Goal: Task Accomplishment & Management: Manage account settings

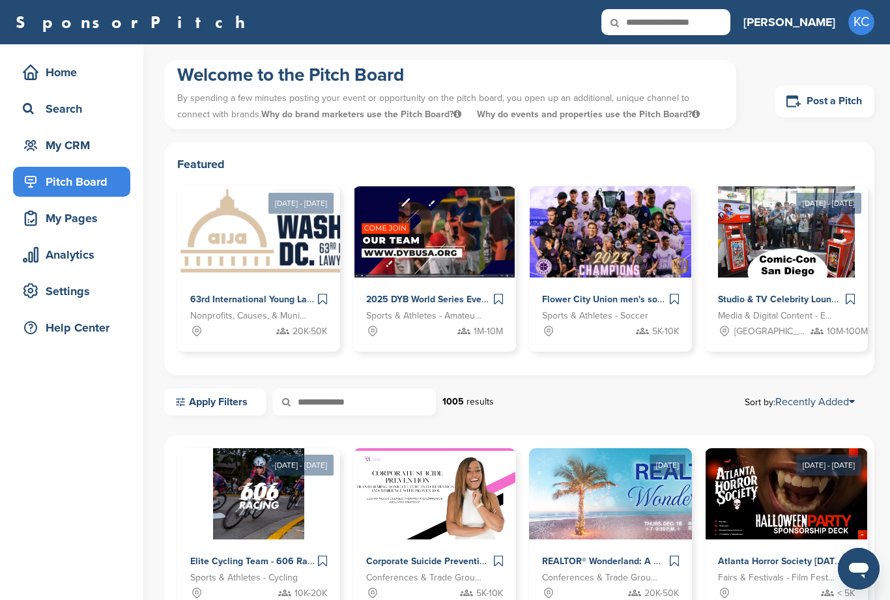
click at [63, 140] on div "My CRM" at bounding box center [75, 145] width 111 height 23
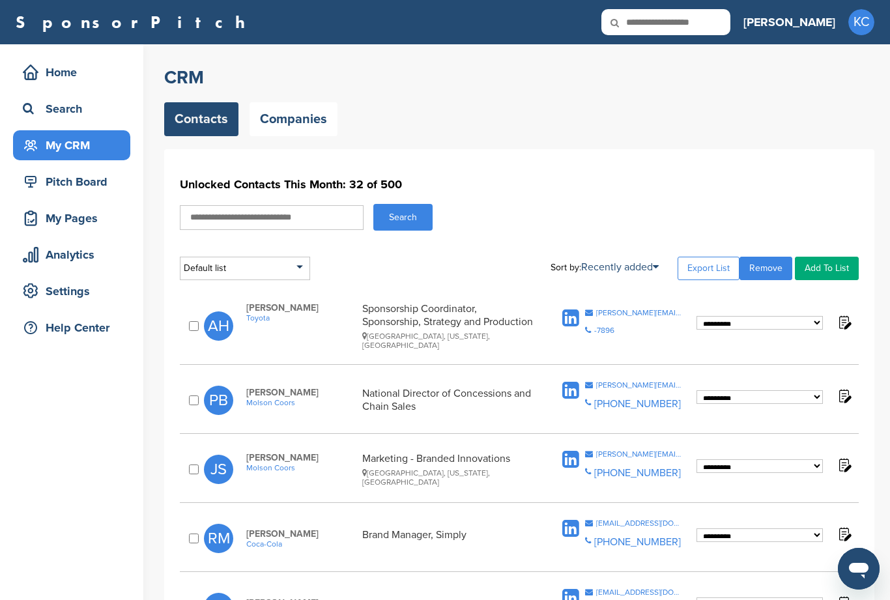
click at [297, 126] on link "Companies" at bounding box center [293, 119] width 88 height 34
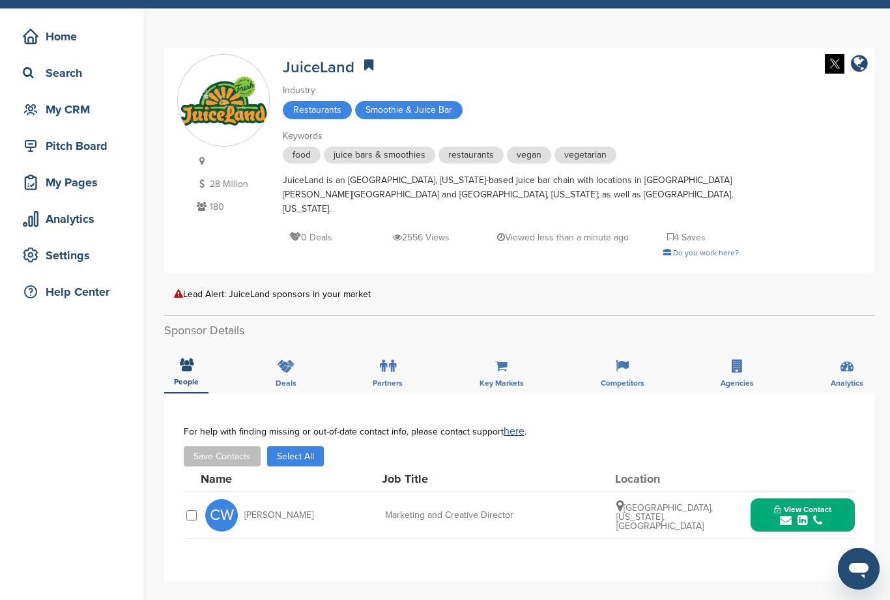
click at [806, 515] on icon "submit" at bounding box center [802, 521] width 10 height 12
click at [861, 451] on div "**********" at bounding box center [519, 487] width 710 height 188
click at [659, 549] on div "**********" at bounding box center [519, 487] width 710 height 188
click at [808, 515] on div "submit" at bounding box center [802, 521] width 57 height 12
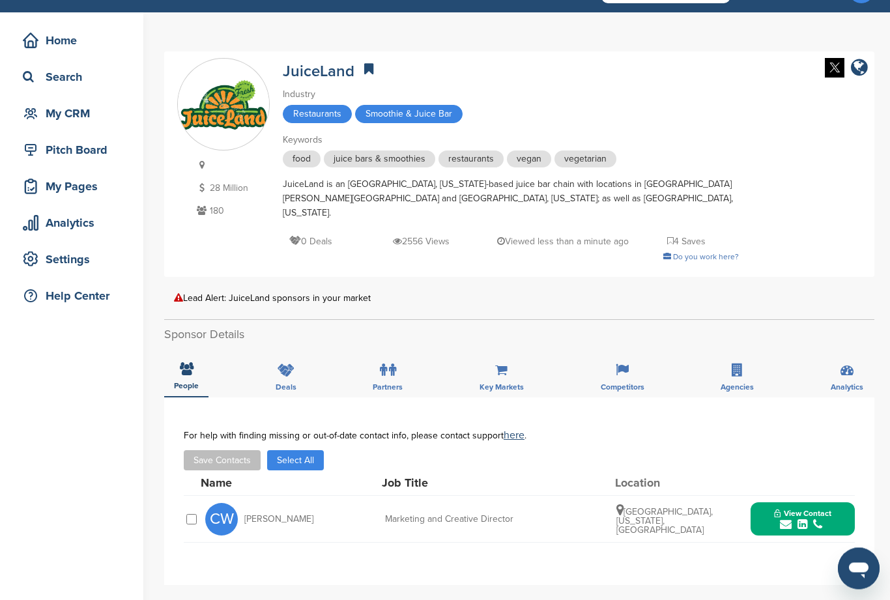
click at [805, 519] on icon "submit" at bounding box center [802, 525] width 10 height 12
click at [96, 119] on div "My CRM" at bounding box center [75, 113] width 111 height 23
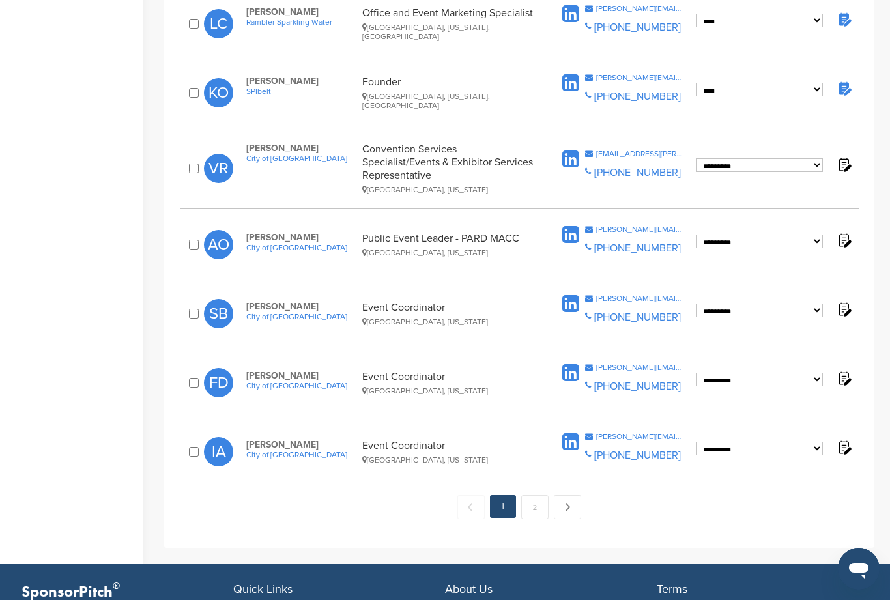
scroll to position [1234, 0]
click at [564, 496] on link "Next →" at bounding box center [567, 508] width 27 height 24
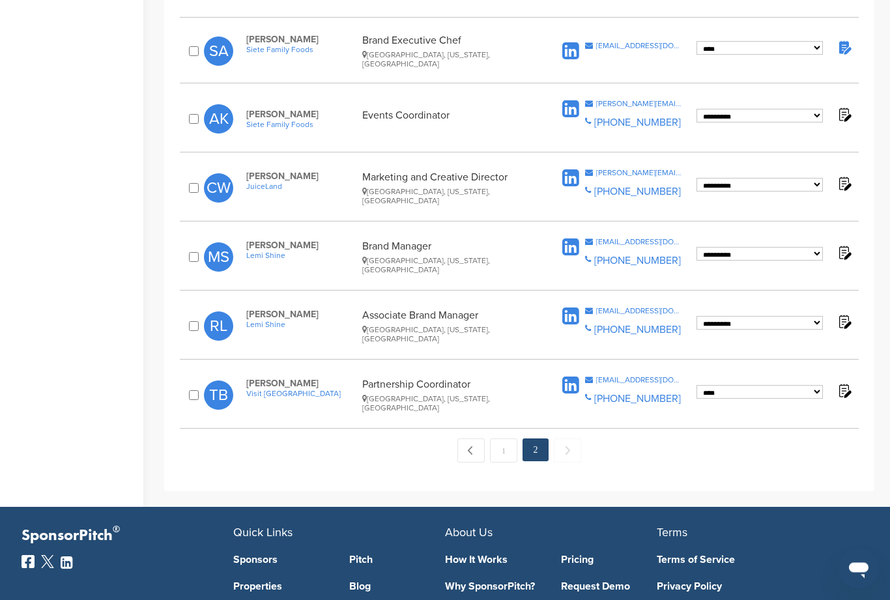
scroll to position [728, 0]
click at [473, 438] on link "← Previous" at bounding box center [470, 450] width 27 height 24
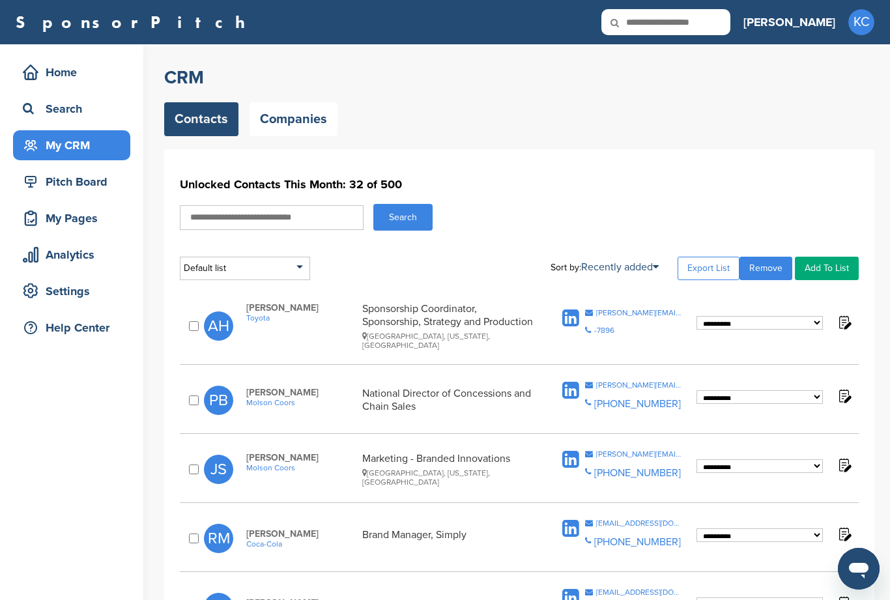
click at [296, 122] on link "Companies" at bounding box center [293, 119] width 88 height 34
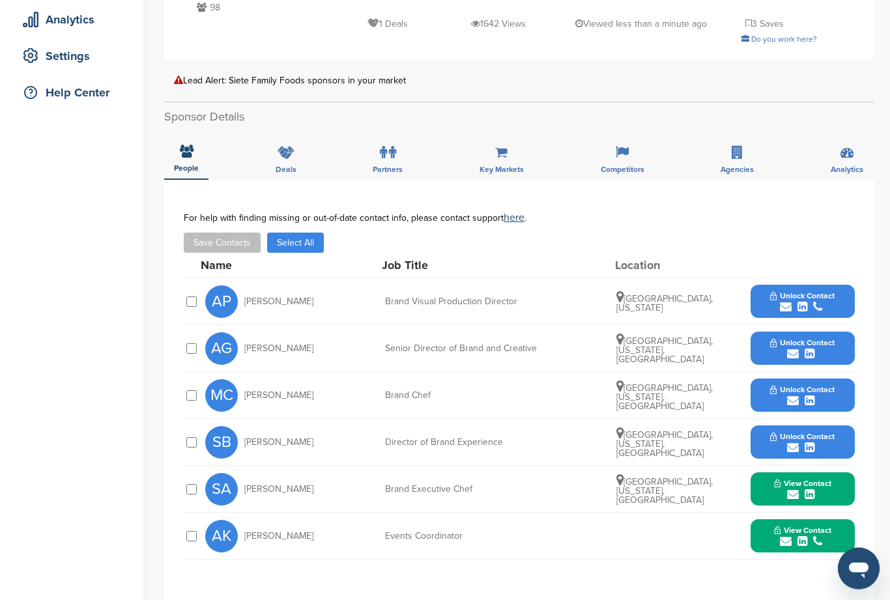
scroll to position [240, 0]
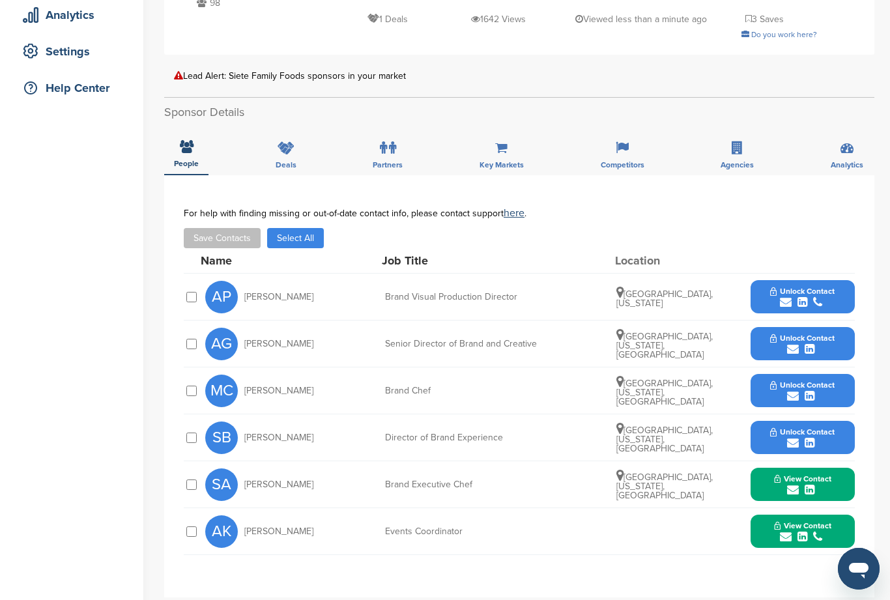
click at [801, 531] on icon "submit" at bounding box center [802, 537] width 10 height 12
click at [648, 571] on div "**********" at bounding box center [519, 386] width 710 height 422
click at [801, 570] on div "anna.kirkwood@iotforall.com" at bounding box center [778, 580] width 121 height 36
click at [817, 528] on span "View Contact" at bounding box center [802, 525] width 57 height 9
click at [814, 534] on icon "submit" at bounding box center [817, 537] width 9 height 12
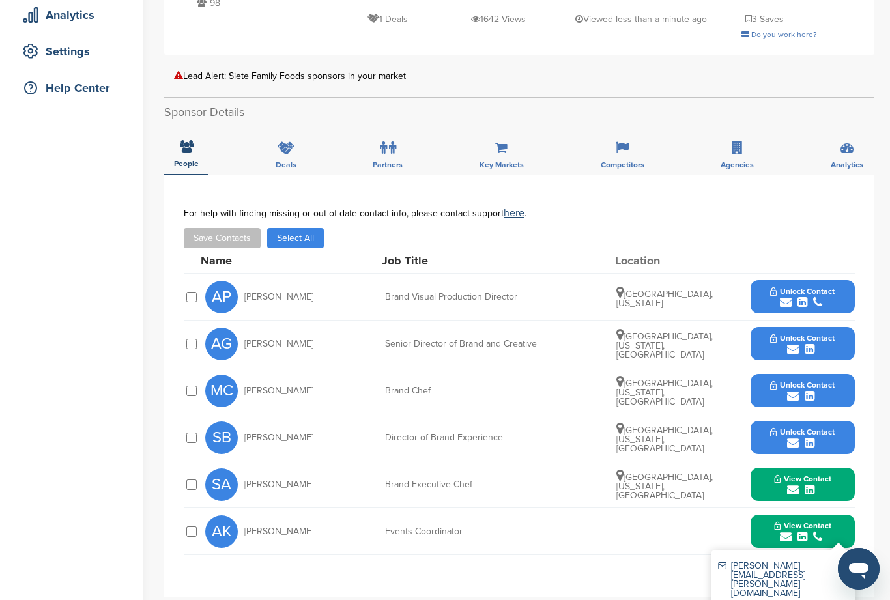
click at [674, 578] on div "**********" at bounding box center [519, 386] width 710 height 422
click at [633, 541] on div "AK Anna Kirkwood Events Coordinator View Contact anna.kirkwood@iotforall.com +1…" at bounding box center [529, 531] width 649 height 46
click at [777, 569] on div "[PERSON_NAME][EMAIL_ADDRESS][PERSON_NAME][DOMAIN_NAME]" at bounding box center [778, 580] width 121 height 36
click at [441, 542] on div "AK Anna Kirkwood Events Coordinator View Contact anna.kirkwood@iotforall.com +1…" at bounding box center [529, 531] width 649 height 46
click at [636, 590] on div "**********" at bounding box center [519, 386] width 710 height 422
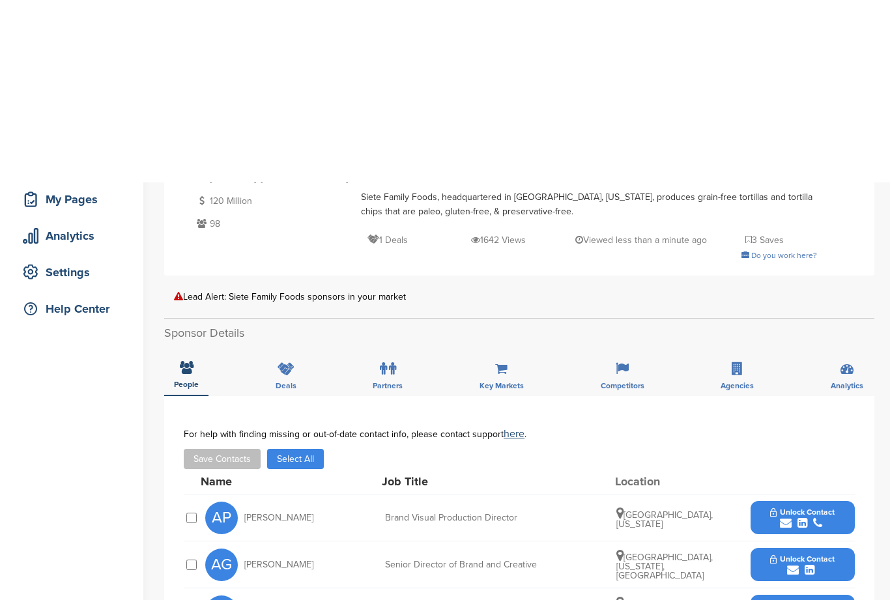
scroll to position [0, 0]
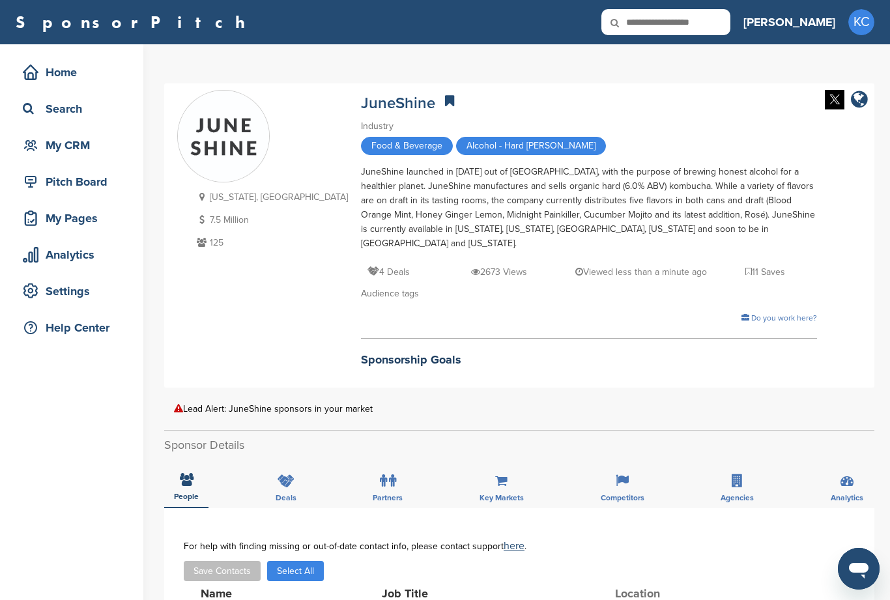
click at [76, 149] on div "My CRM" at bounding box center [75, 145] width 111 height 23
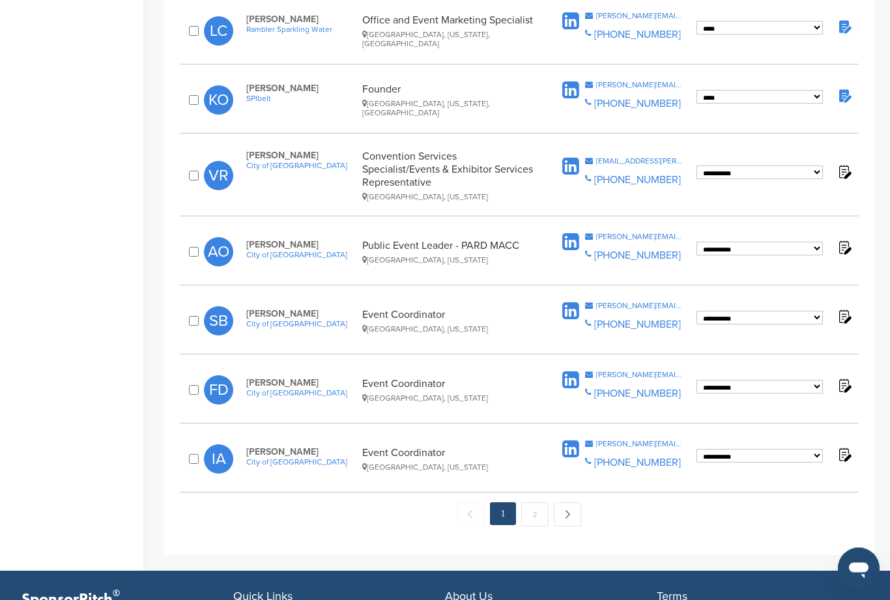
scroll to position [1228, 0]
click at [572, 502] on link "Next →" at bounding box center [567, 514] width 27 height 24
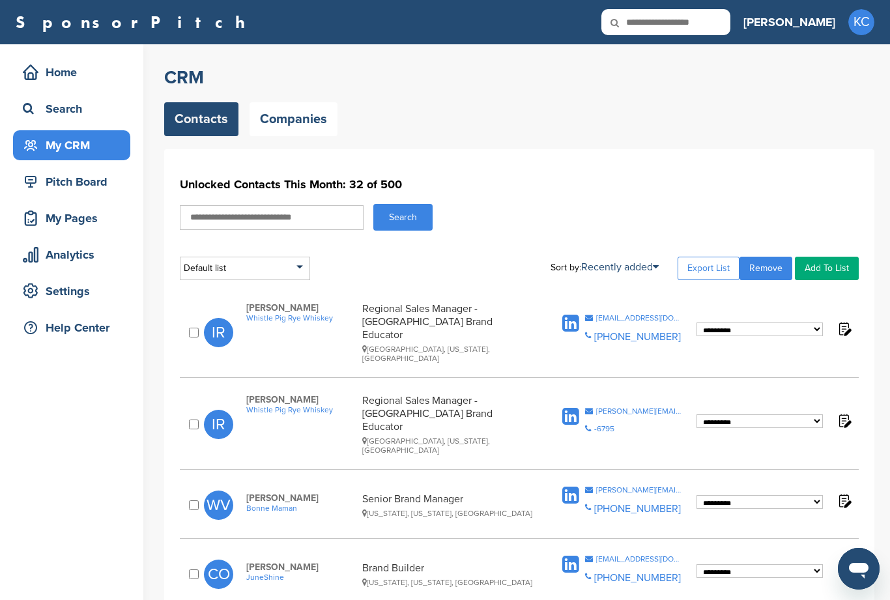
click at [286, 135] on link "Companies" at bounding box center [293, 119] width 88 height 34
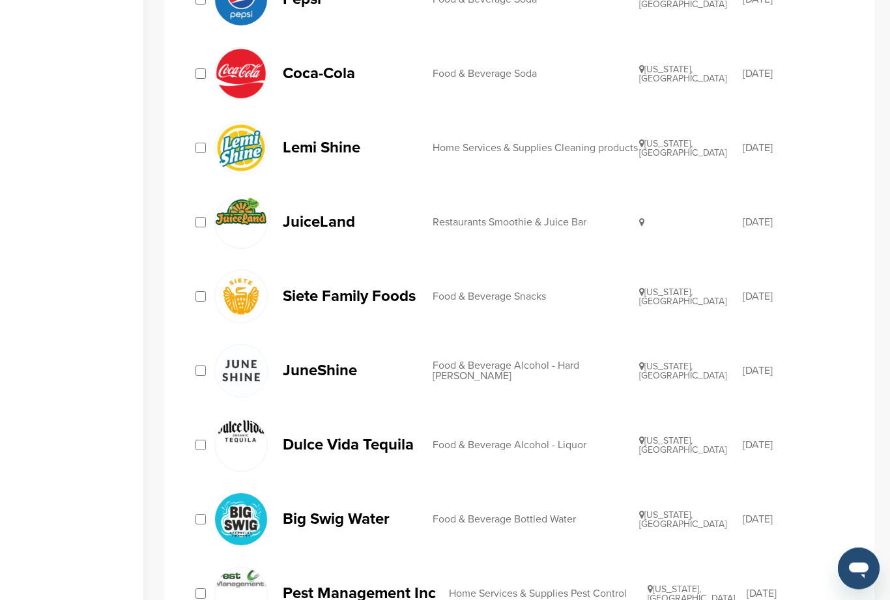
scroll to position [558, 0]
click at [373, 448] on p "Dulce Vida Tequila" at bounding box center [351, 444] width 137 height 16
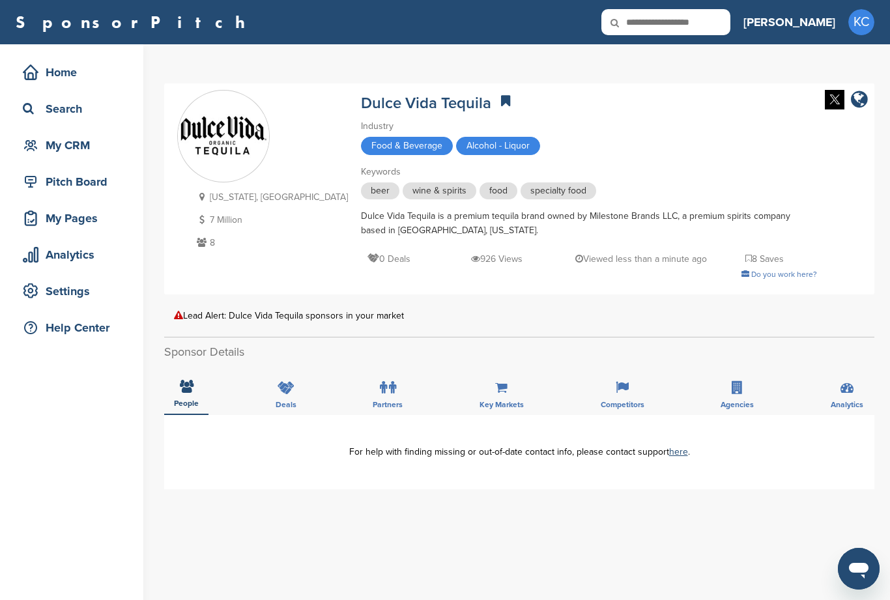
click at [70, 154] on div "My CRM" at bounding box center [75, 145] width 111 height 23
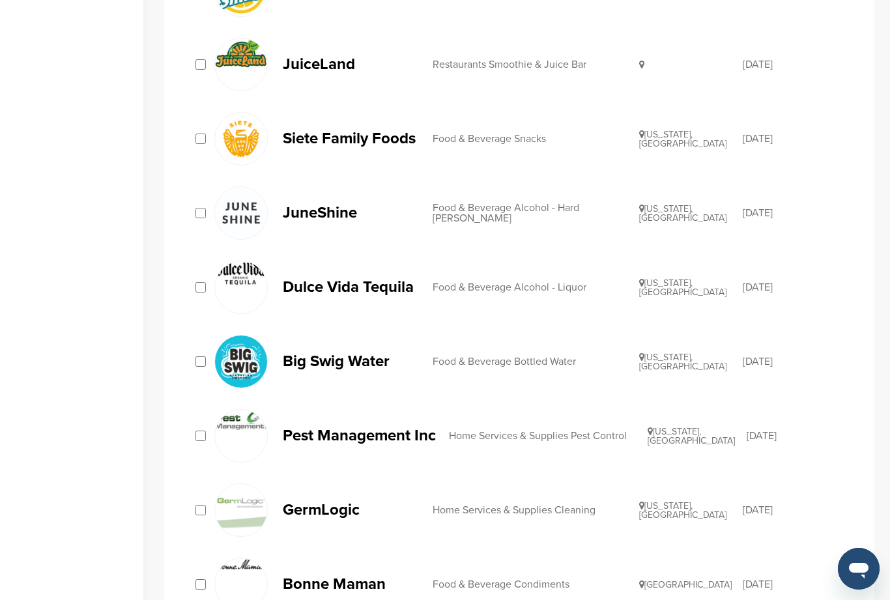
scroll to position [743, 0]
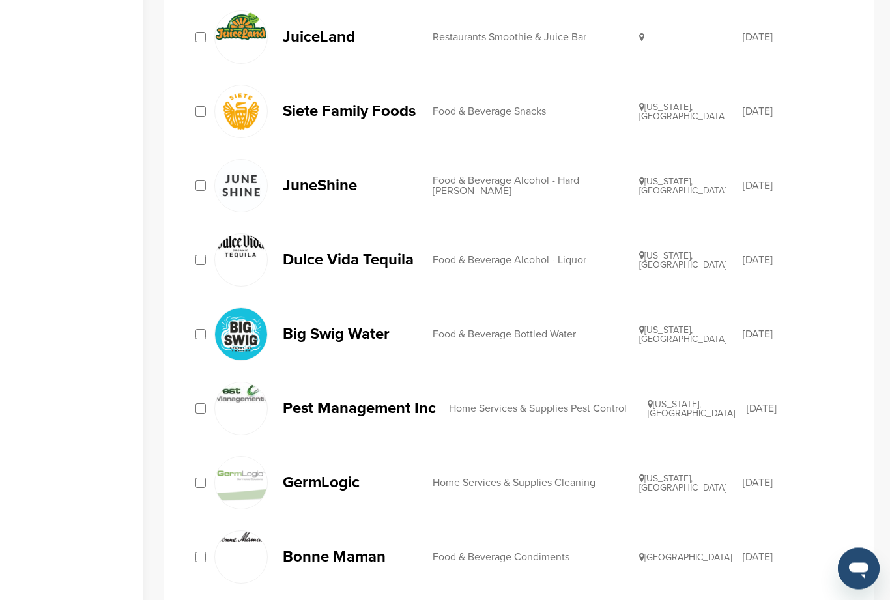
click at [347, 330] on p "Big Swig Water" at bounding box center [351, 334] width 137 height 16
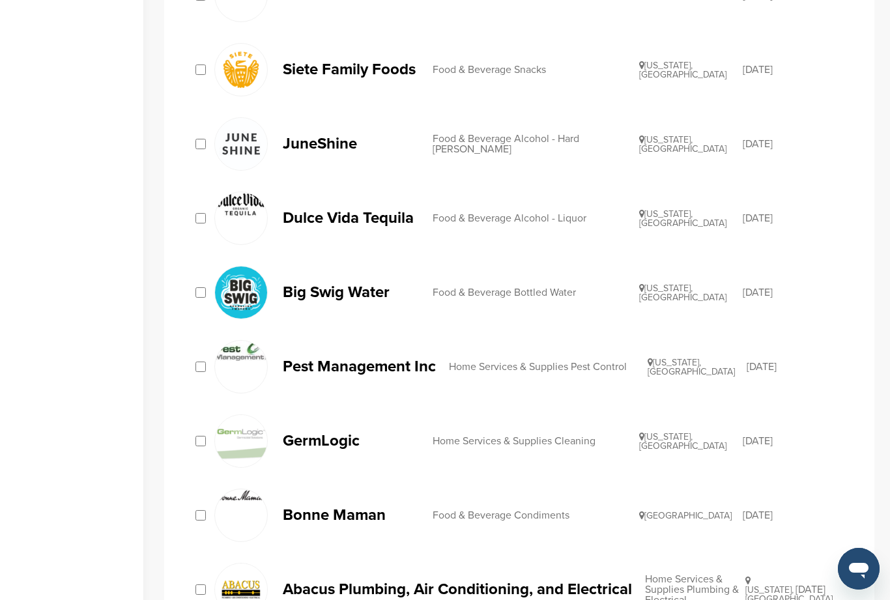
click at [370, 235] on link "Dulce Vida Tequila Food & Beverage Alcohol - Liquor Texas, USA 03/04/2020" at bounding box center [529, 218] width 631 height 53
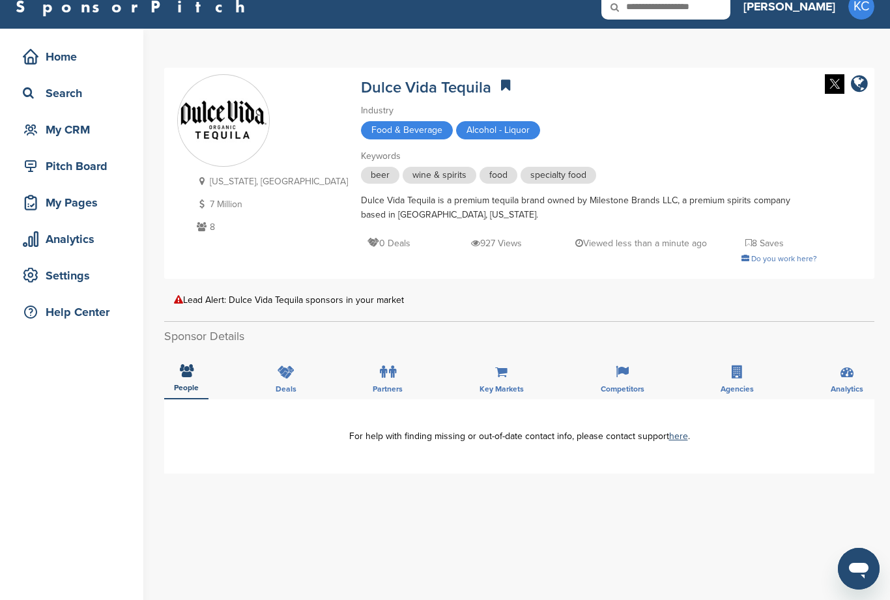
scroll to position [16, 0]
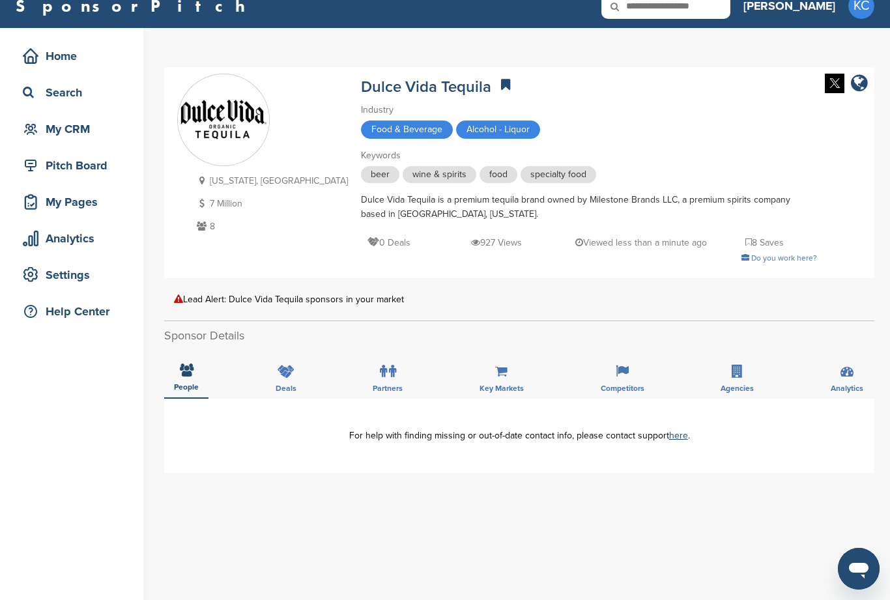
click at [361, 133] on span "Food & Beverage" at bounding box center [407, 130] width 92 height 18
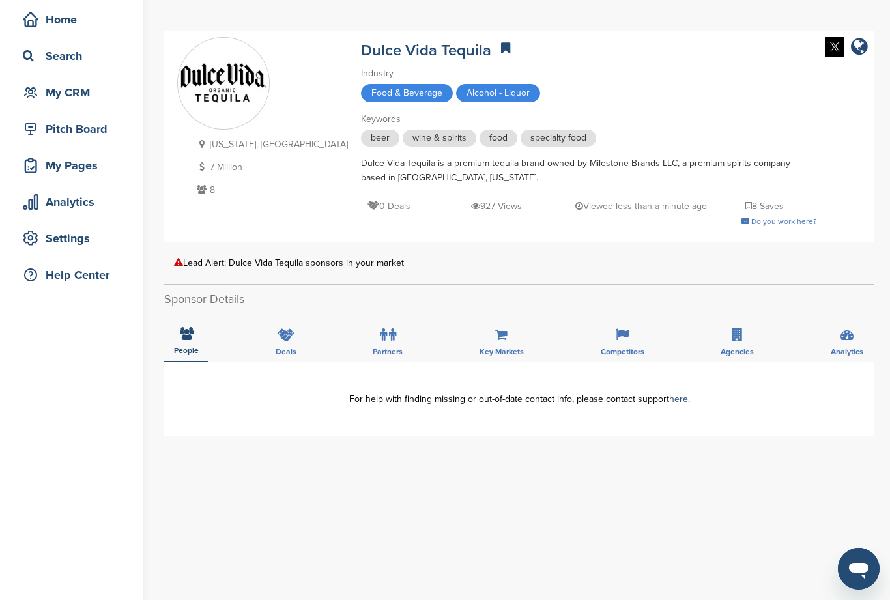
scroll to position [52, 0]
click at [751, 225] on span "Do you work here?" at bounding box center [784, 222] width 66 height 9
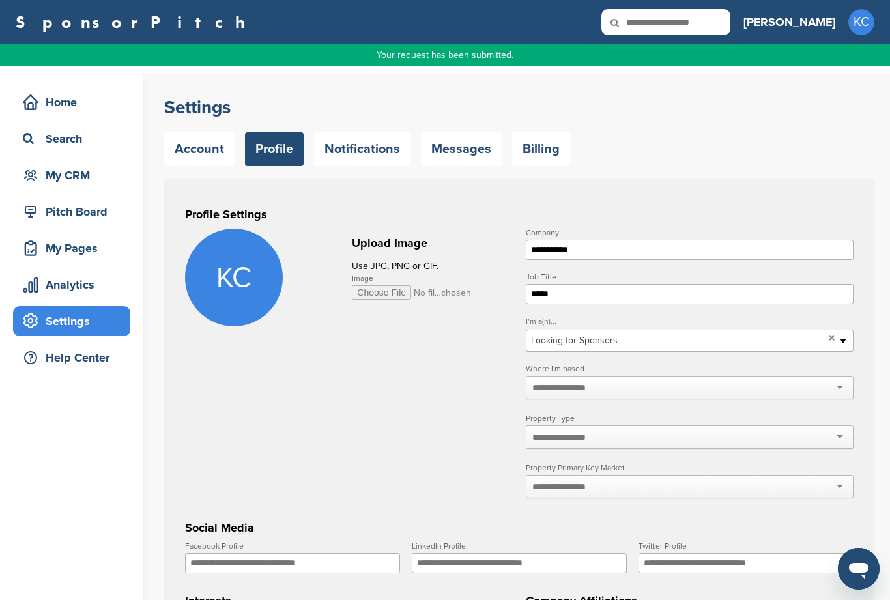
click at [848, 390] on div at bounding box center [690, 387] width 328 height 23
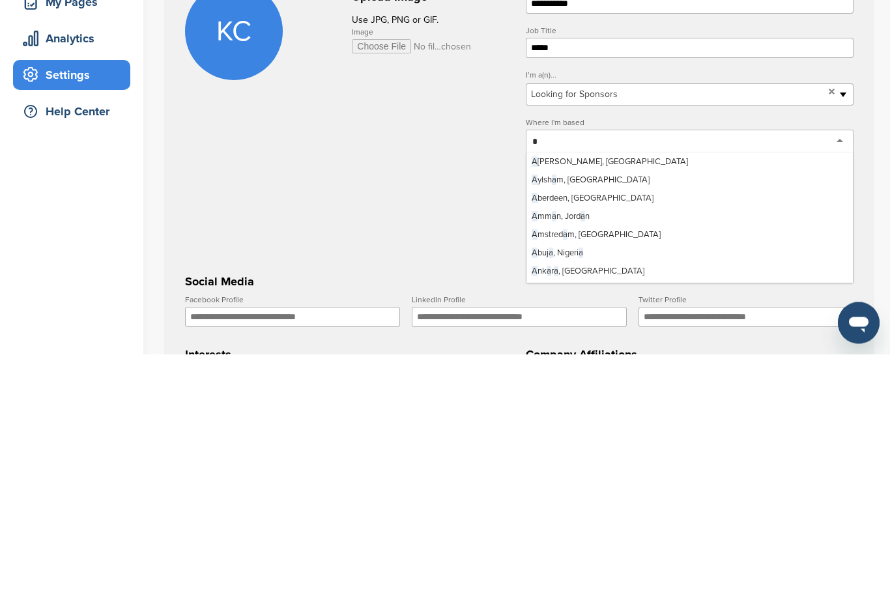
scroll to position [1037, 0]
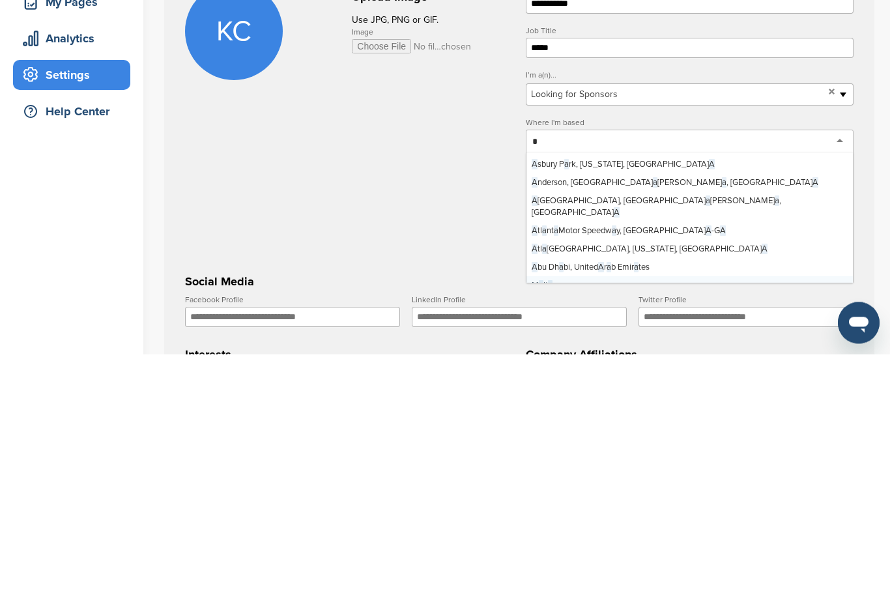
type input "**"
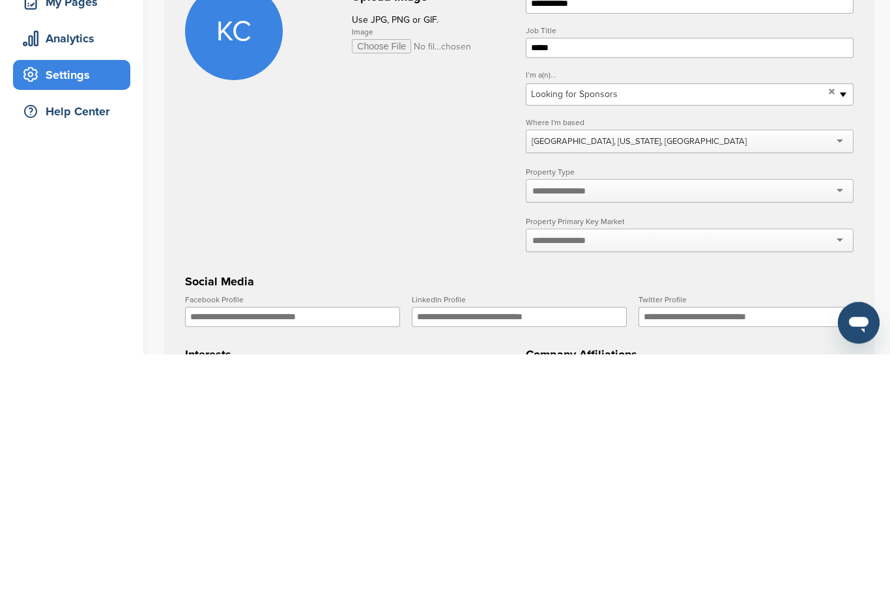
scroll to position [0, 0]
click at [726, 425] on div at bounding box center [690, 436] width 328 height 23
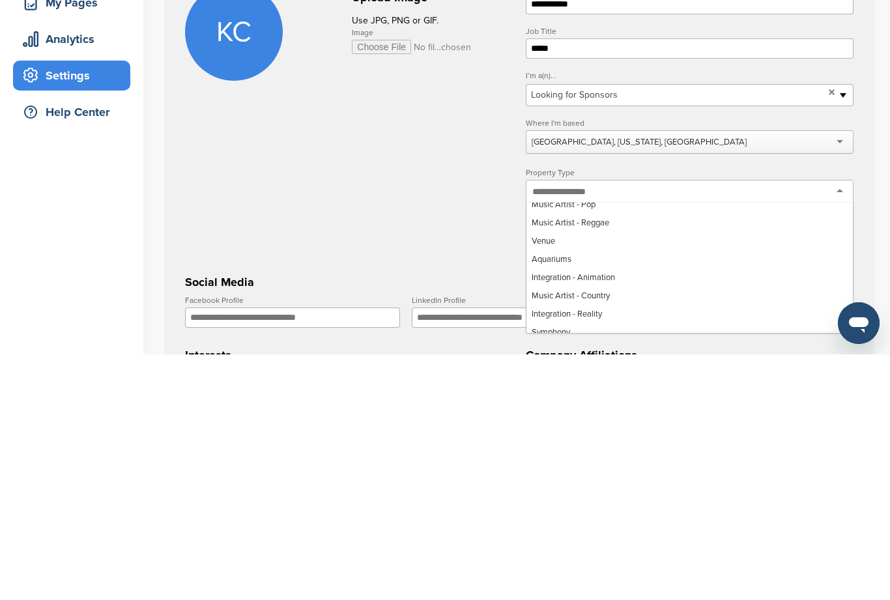
scroll to position [777, 0]
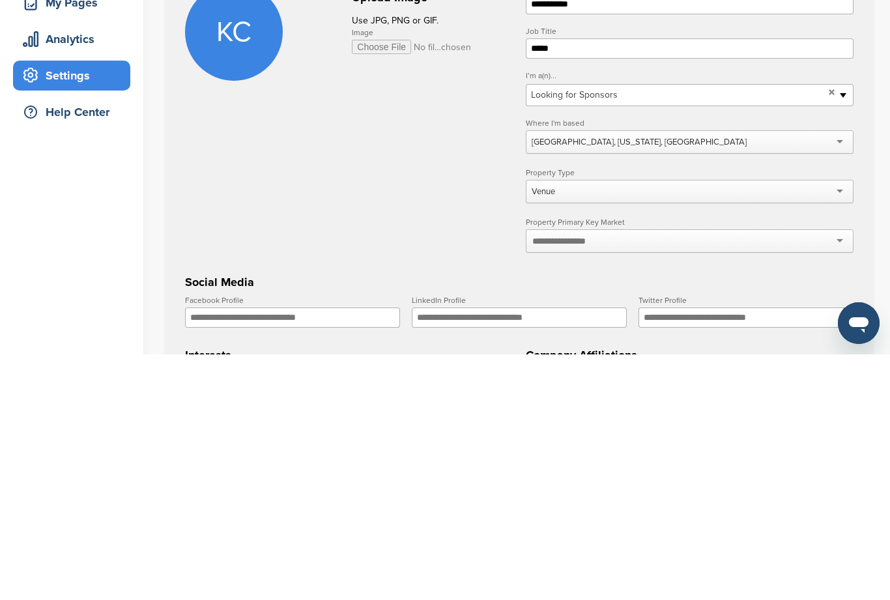
click at [779, 475] on div at bounding box center [690, 486] width 328 height 23
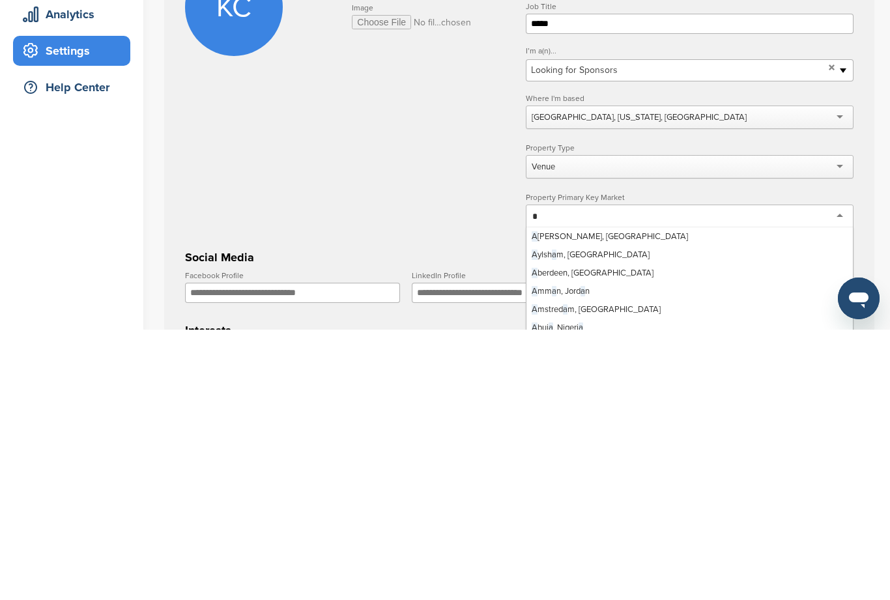
scroll to position [1037, 0]
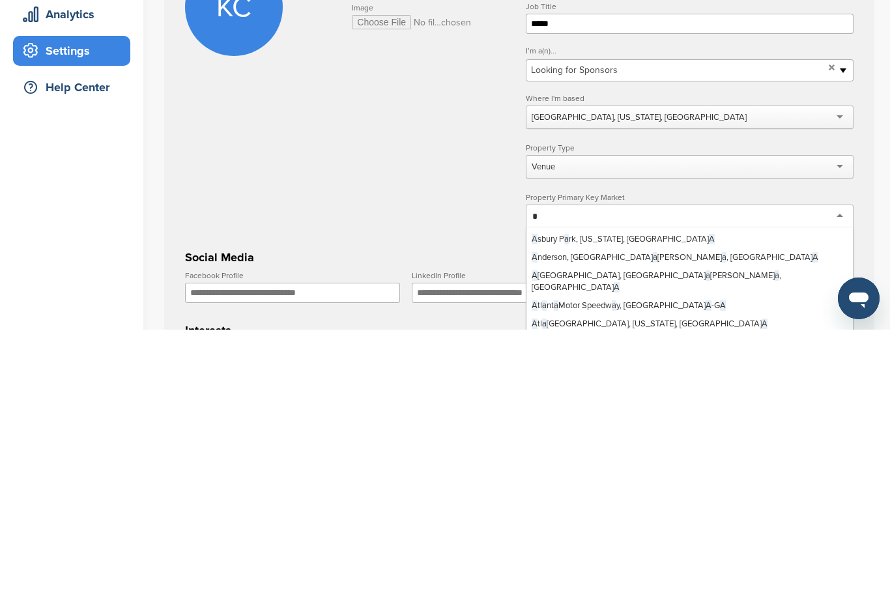
type input "**"
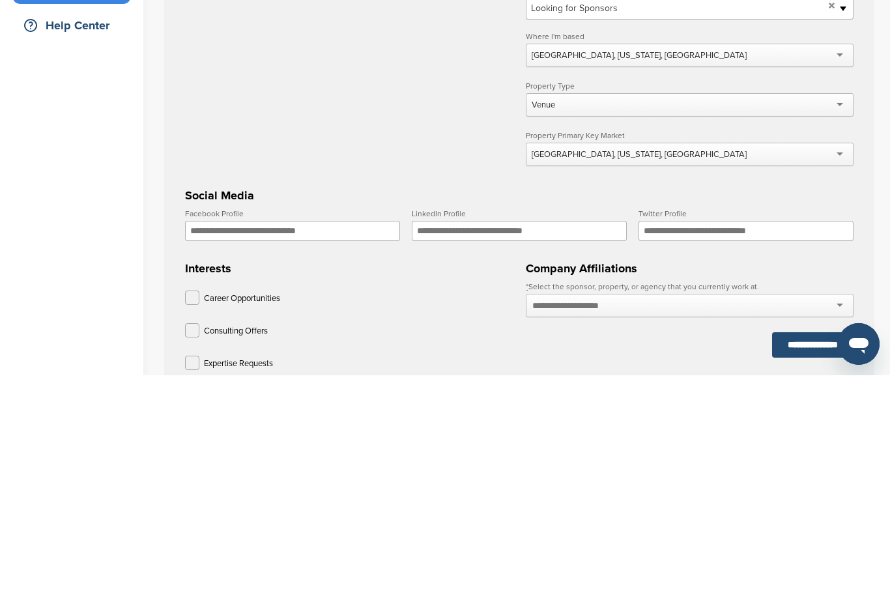
scroll to position [109, 0]
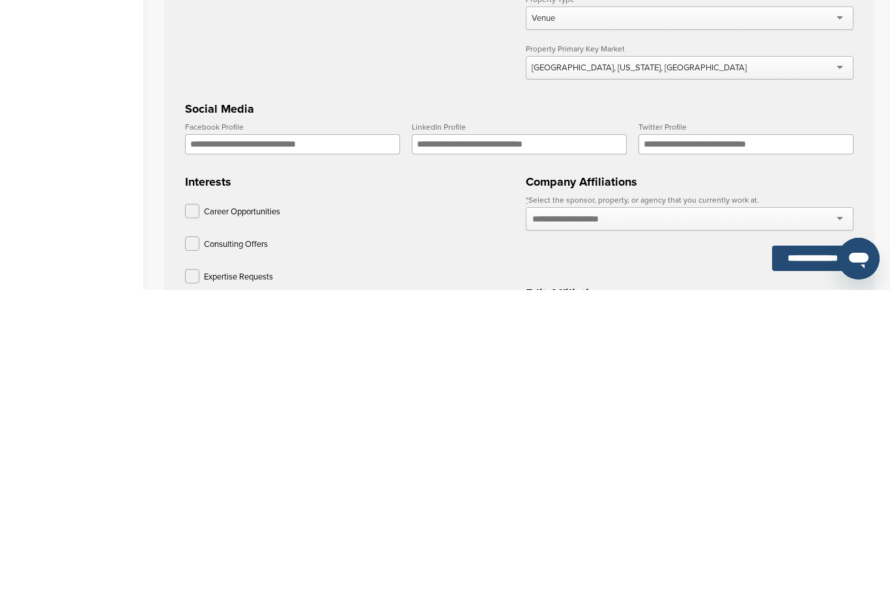
click at [683, 517] on div at bounding box center [690, 528] width 328 height 23
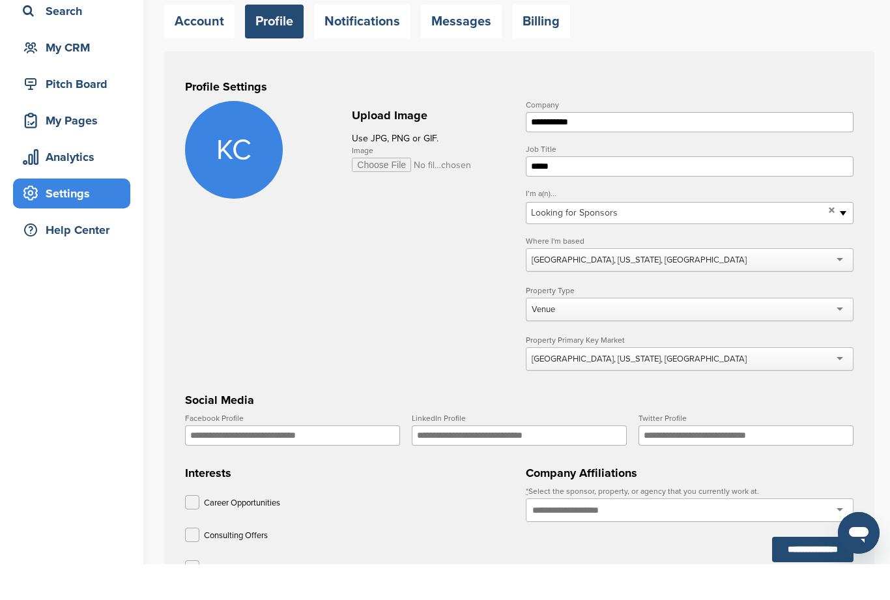
scroll to position [64, 0]
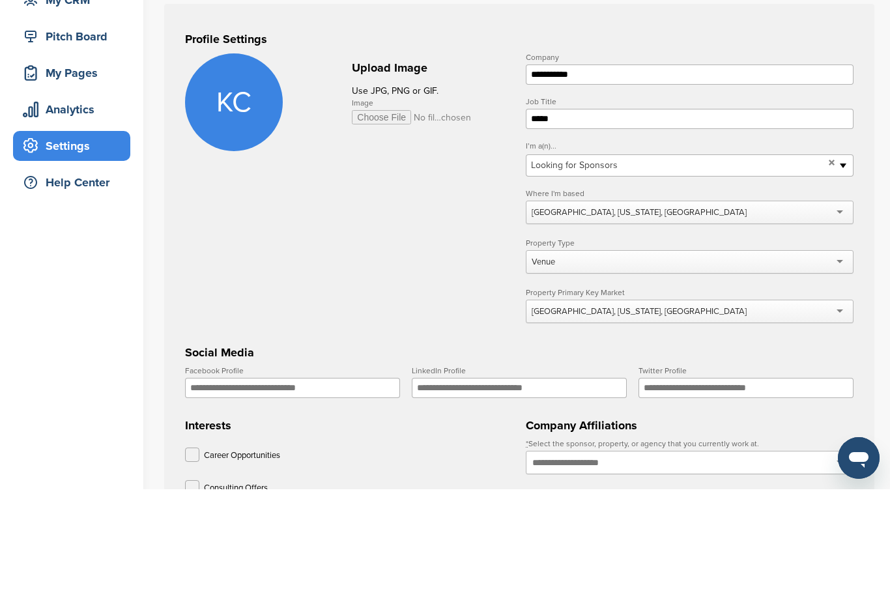
click at [381, 221] on input "Image" at bounding box center [412, 228] width 120 height 14
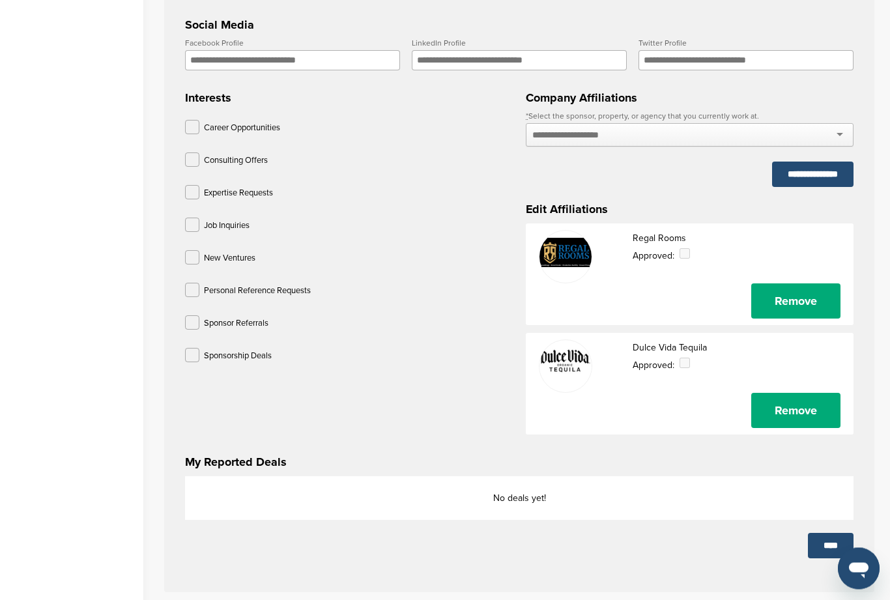
scroll to position [502, 0]
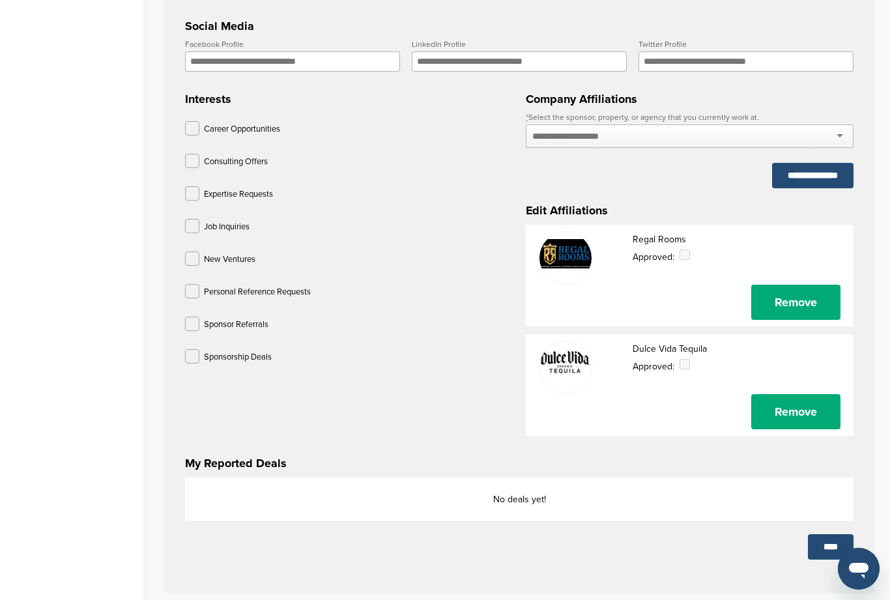
click at [186, 363] on label at bounding box center [192, 356] width 14 height 14
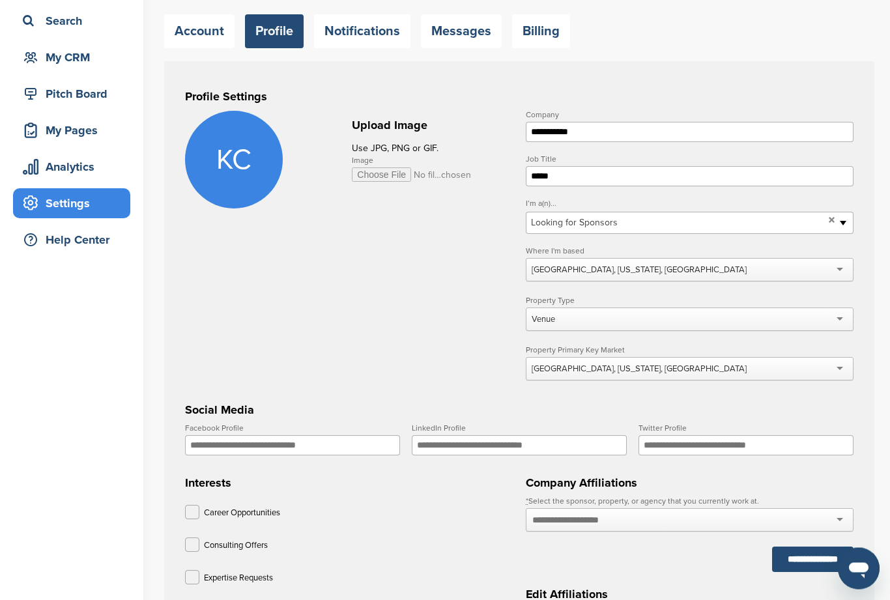
scroll to position [118, 0]
click at [220, 453] on input "Facebook Profile" at bounding box center [292, 445] width 215 height 20
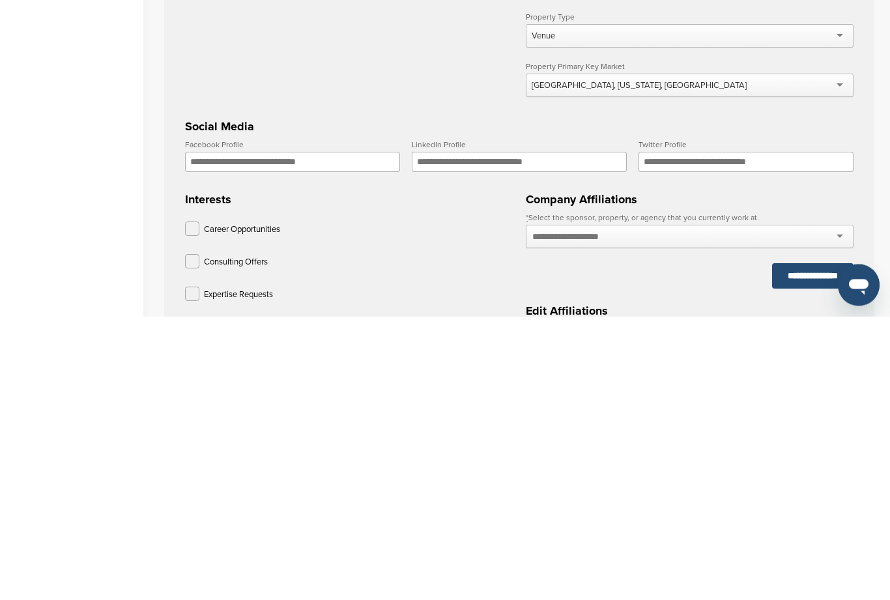
click at [805, 401] on h3 "Social Media" at bounding box center [519, 410] width 668 height 18
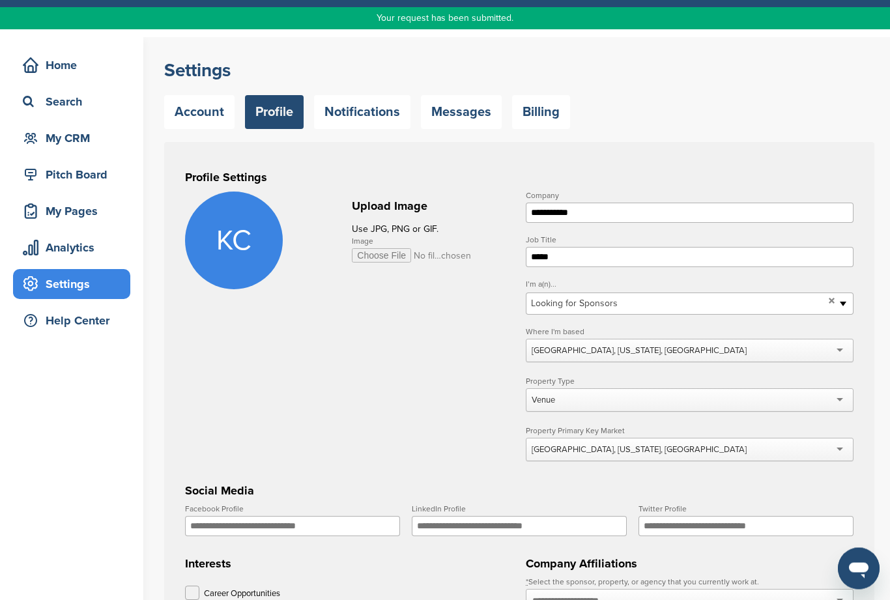
scroll to position [0, 0]
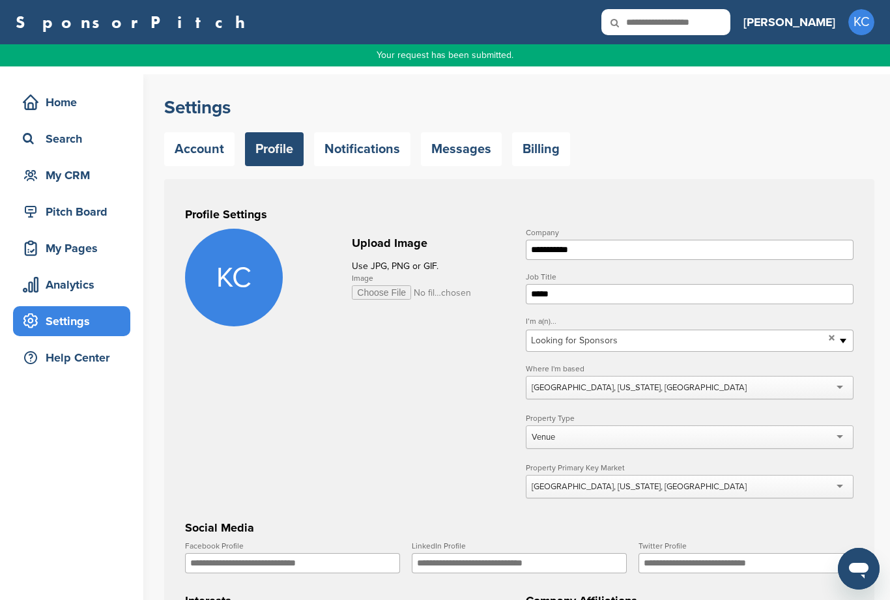
click at [66, 184] on div "My CRM" at bounding box center [75, 175] width 111 height 23
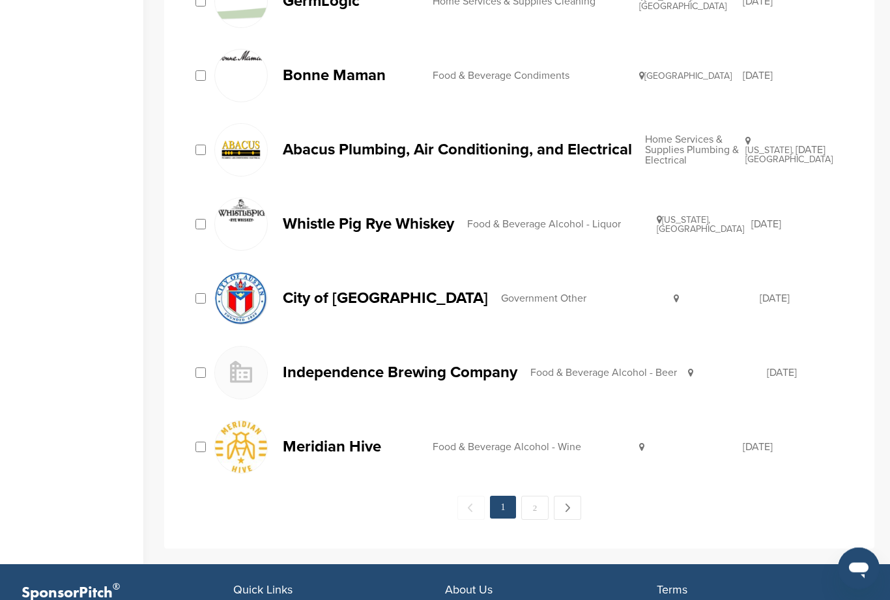
scroll to position [1223, 0]
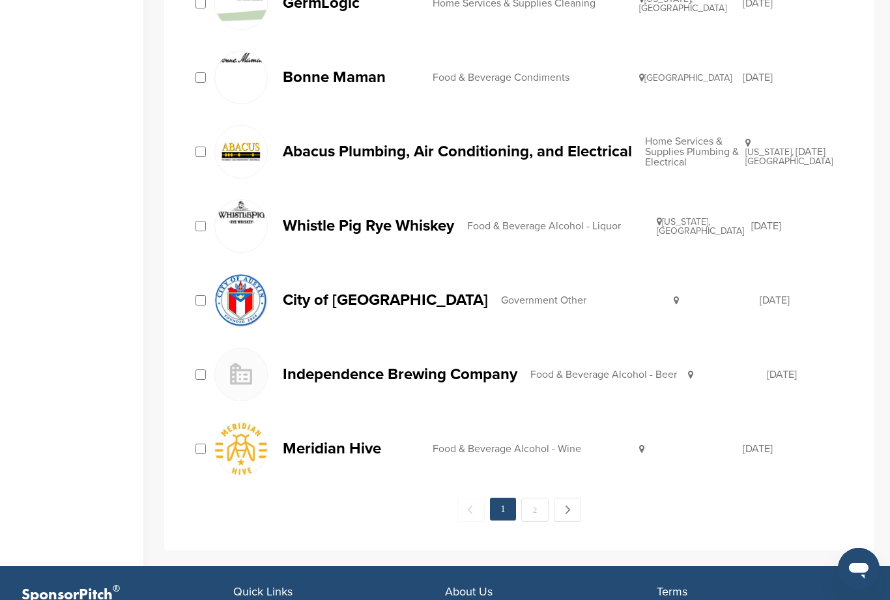
click at [453, 380] on p "Independence Brewing Company" at bounding box center [400, 374] width 235 height 16
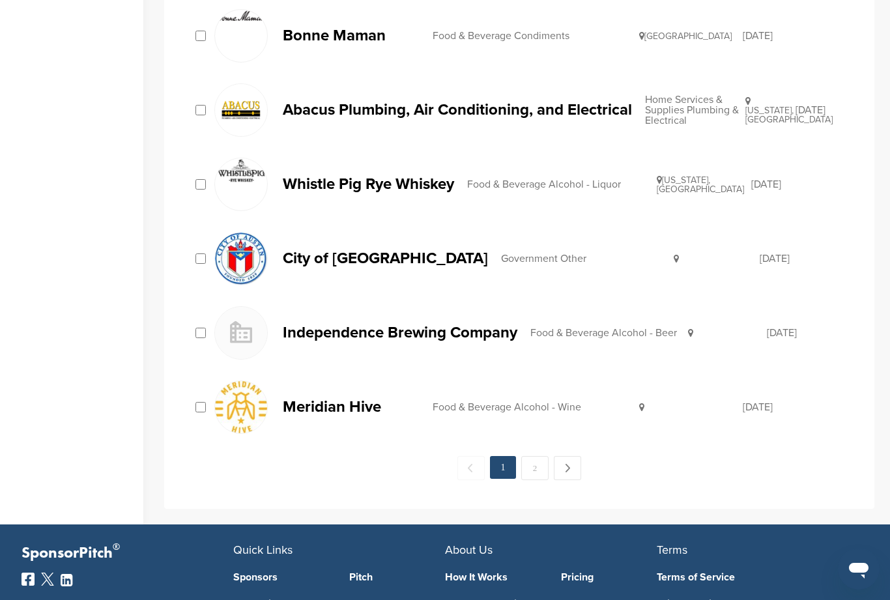
scroll to position [1283, 0]
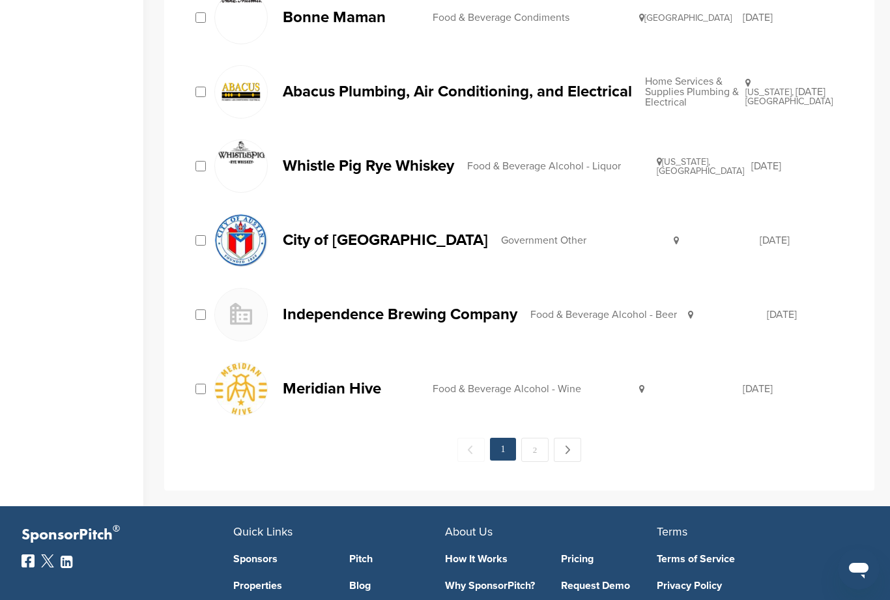
click at [341, 389] on p "Meridian Hive" at bounding box center [351, 388] width 137 height 16
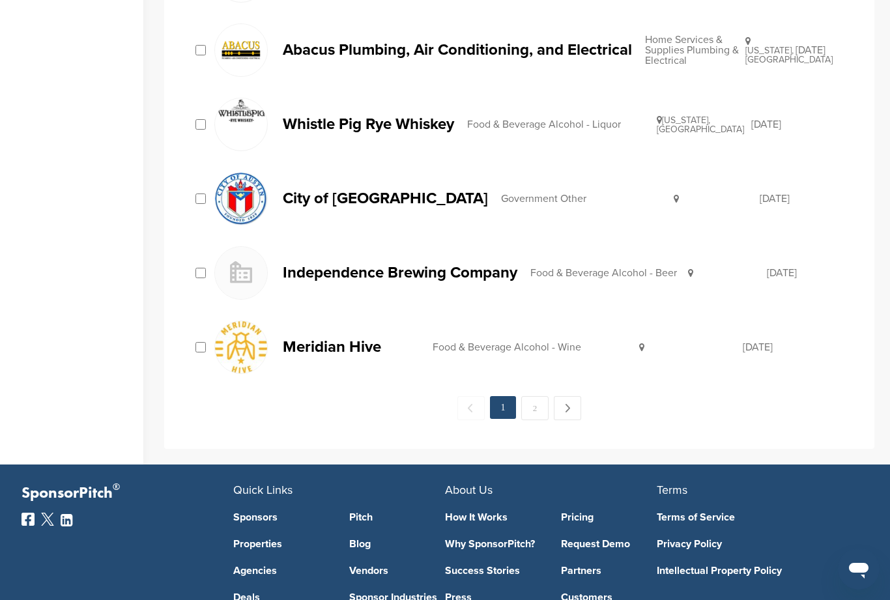
scroll to position [1324, 0]
click at [573, 418] on link "Next →" at bounding box center [567, 408] width 27 height 24
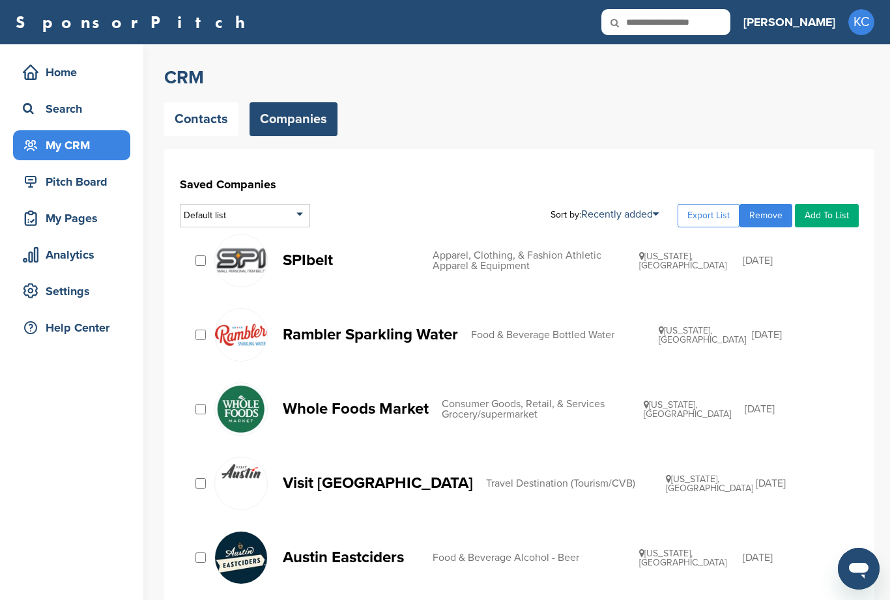
click at [322, 268] on p "SPIbelt" at bounding box center [351, 260] width 137 height 16
click at [316, 349] on link "Rambler Sparkling Water Food & Beverage Bottled Water Texas, USA 01/31/2020" at bounding box center [529, 334] width 631 height 53
click at [53, 119] on div "Search" at bounding box center [75, 108] width 111 height 23
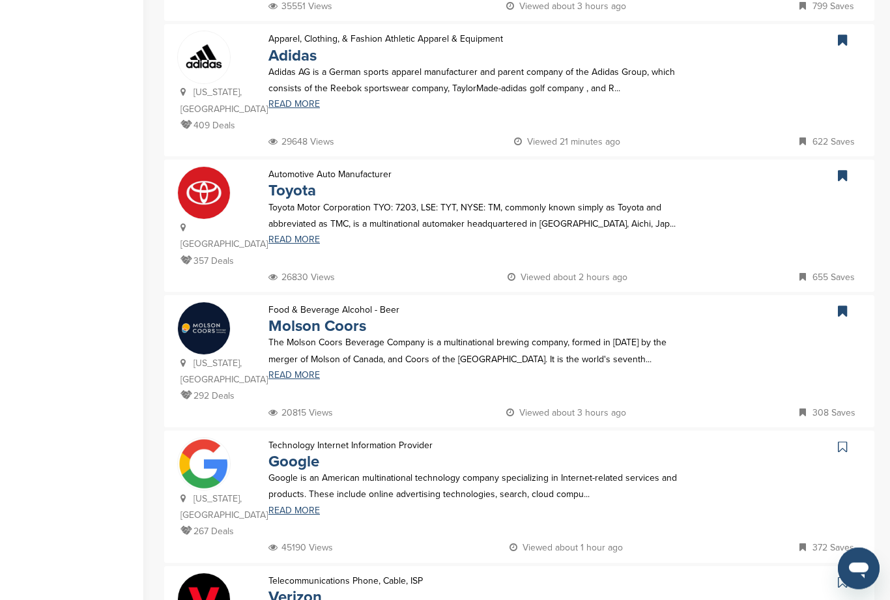
scroll to position [662, 0]
click at [300, 452] on link "Google" at bounding box center [293, 461] width 51 height 19
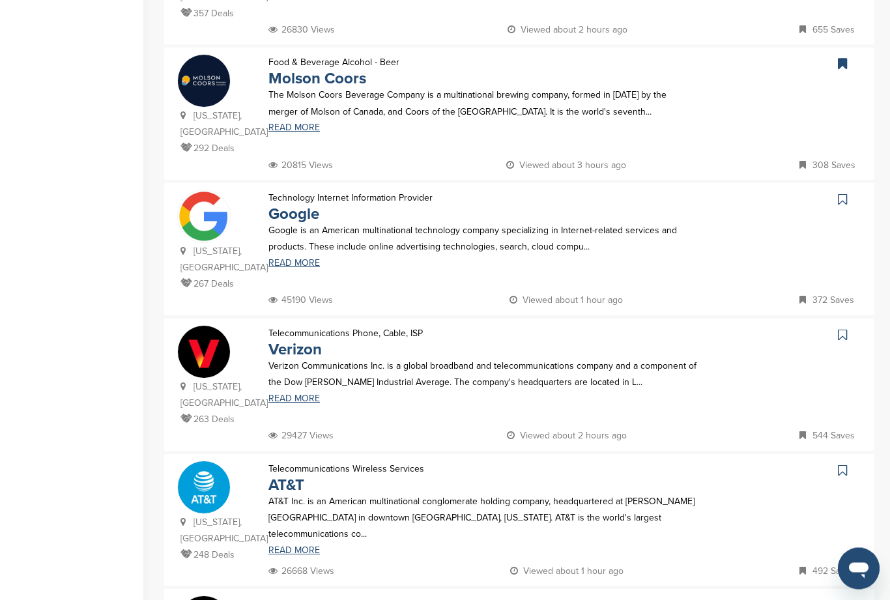
scroll to position [909, 0]
click at [303, 340] on link "Verizon" at bounding box center [294, 349] width 53 height 19
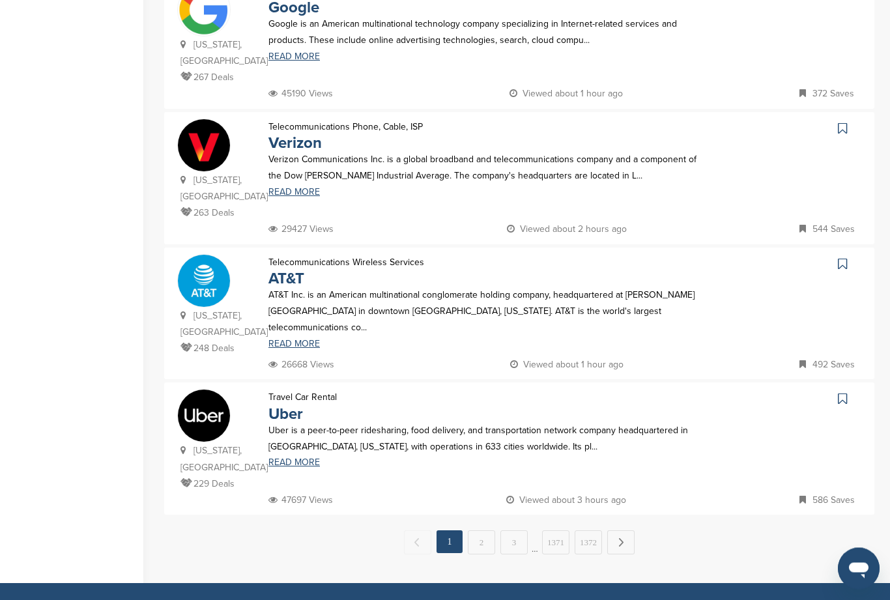
scroll to position [1116, 0]
click at [483, 530] on link "2" at bounding box center [481, 542] width 27 height 24
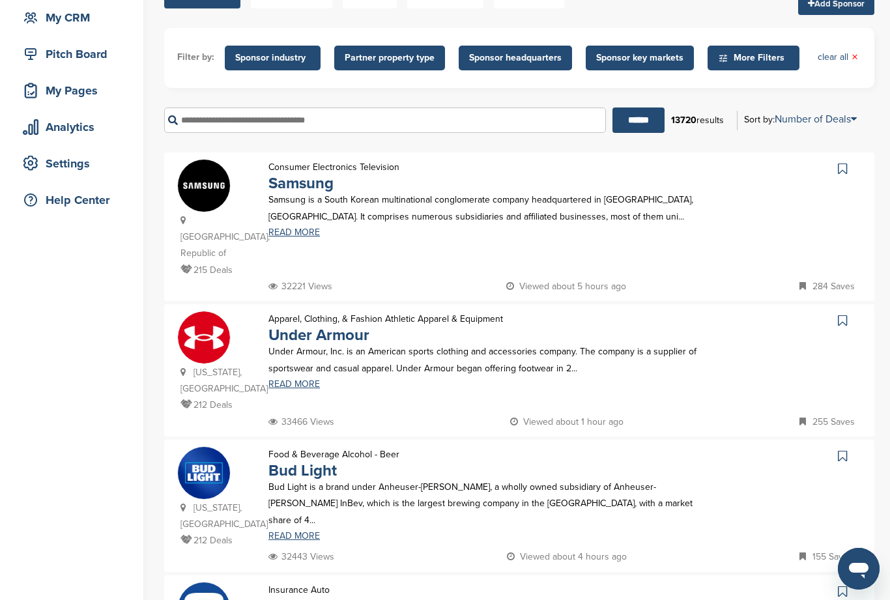
scroll to position [136, 0]
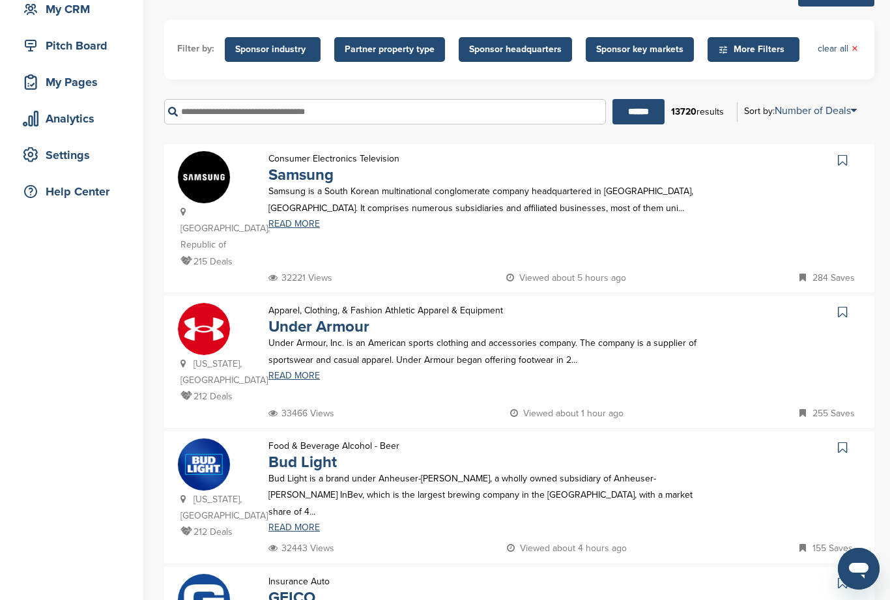
click at [302, 184] on link "Samsung" at bounding box center [300, 174] width 65 height 19
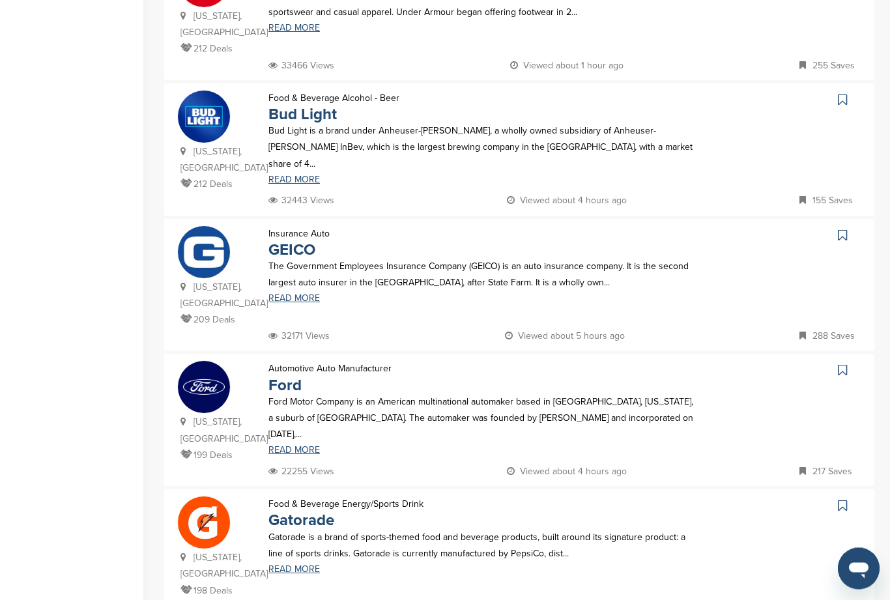
scroll to position [484, 0]
click at [285, 376] on link "Ford" at bounding box center [284, 385] width 33 height 19
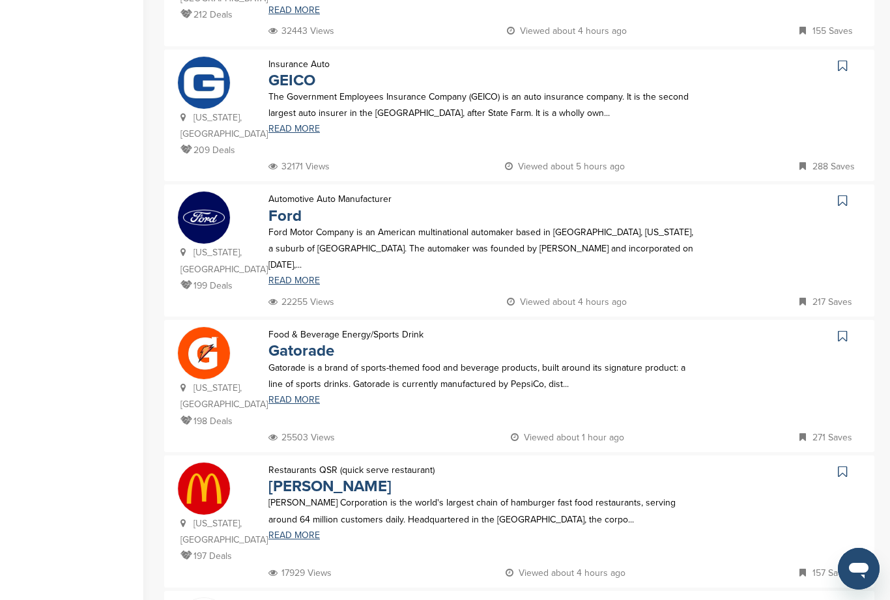
scroll to position [650, 0]
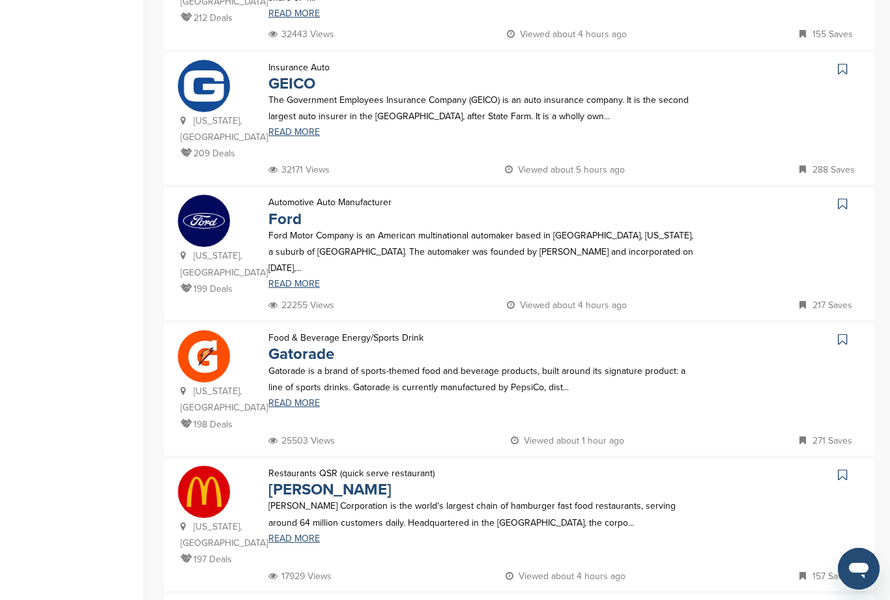
click at [312, 363] on p "Gatorade is a brand of sports-themed food and beverage products, built around i…" at bounding box center [482, 379] width 429 height 33
click at [302, 345] on link "Gatorade" at bounding box center [301, 354] width 66 height 19
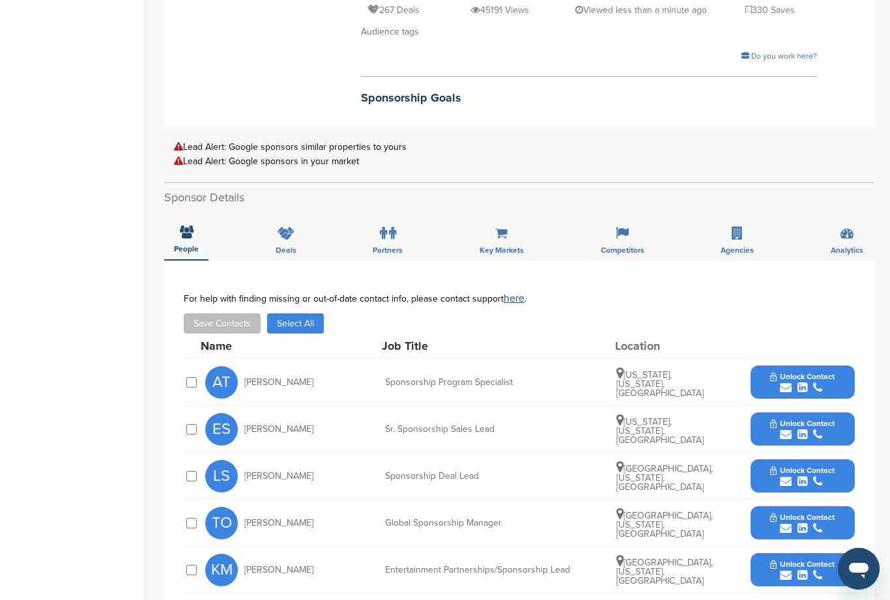
scroll to position [339, 0]
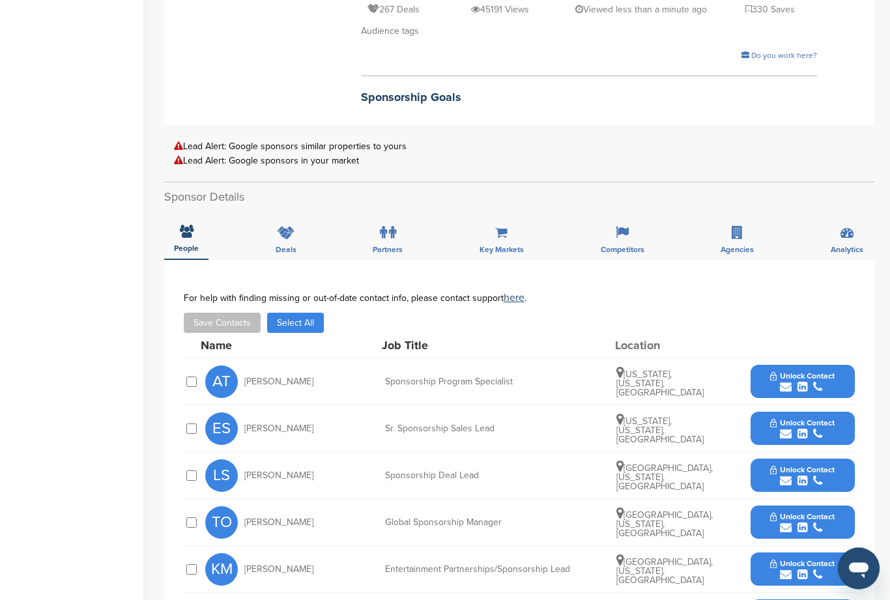
click at [806, 477] on icon "submit" at bounding box center [802, 482] width 10 height 12
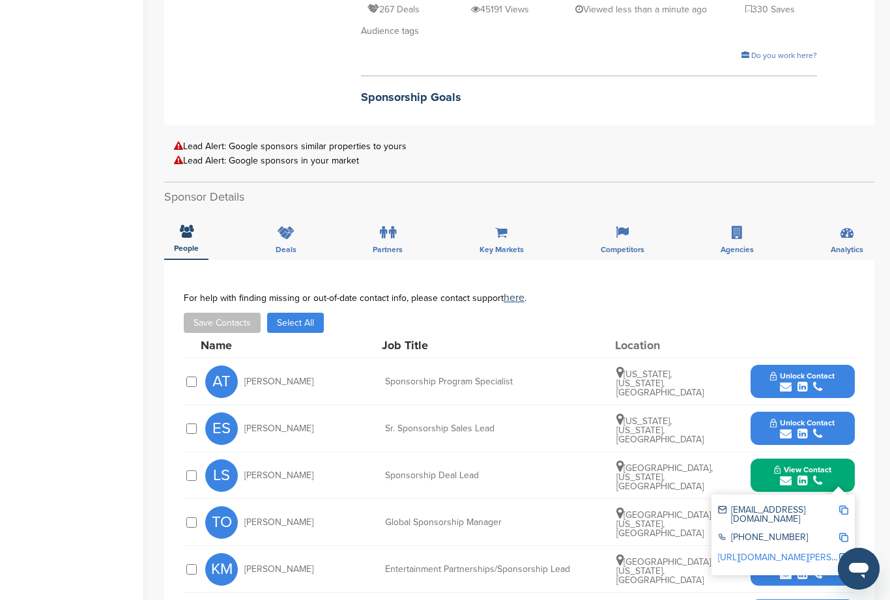
click at [799, 428] on icon "submit" at bounding box center [802, 434] width 10 height 12
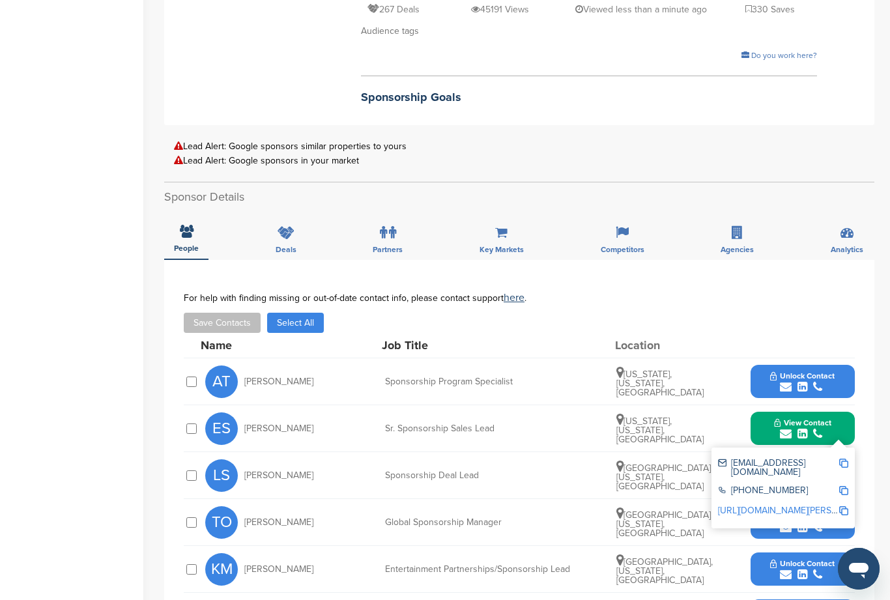
click at [810, 371] on span "Unlock Contact" at bounding box center [802, 375] width 64 height 9
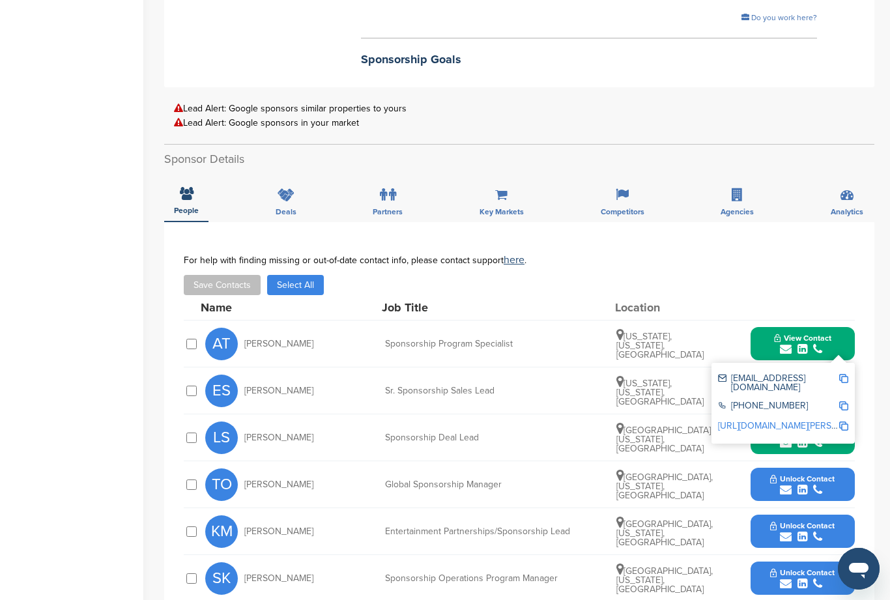
scroll to position [407, 0]
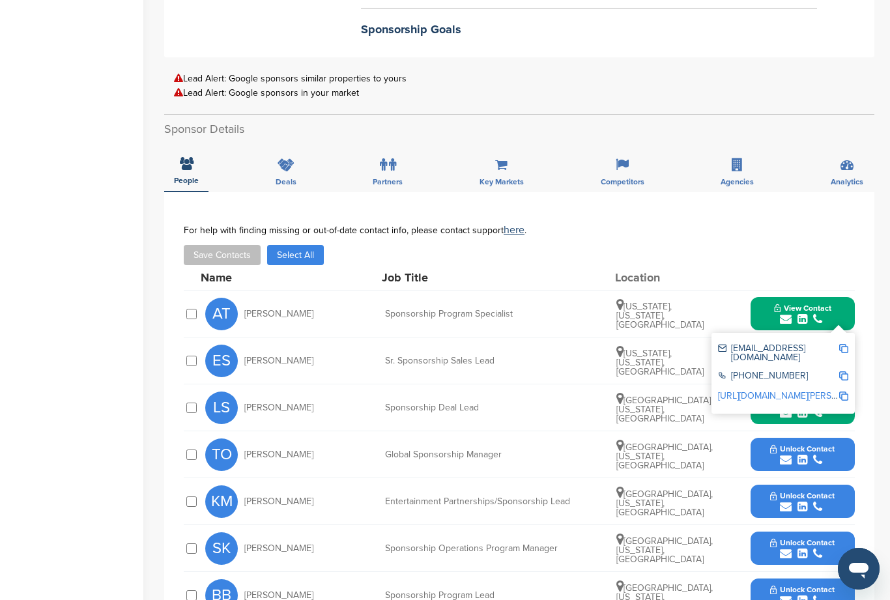
click at [808, 501] on div "submit" at bounding box center [802, 507] width 64 height 12
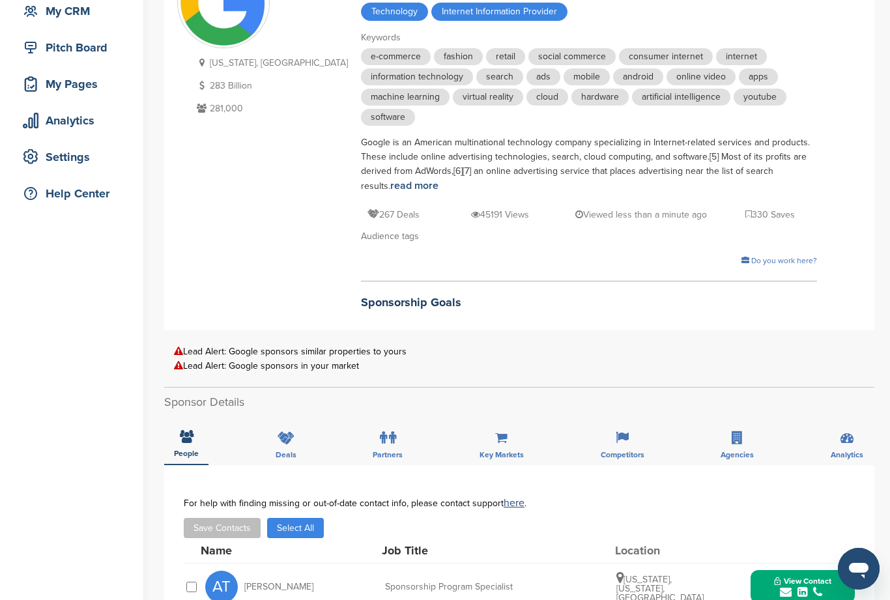
scroll to position [70, 0]
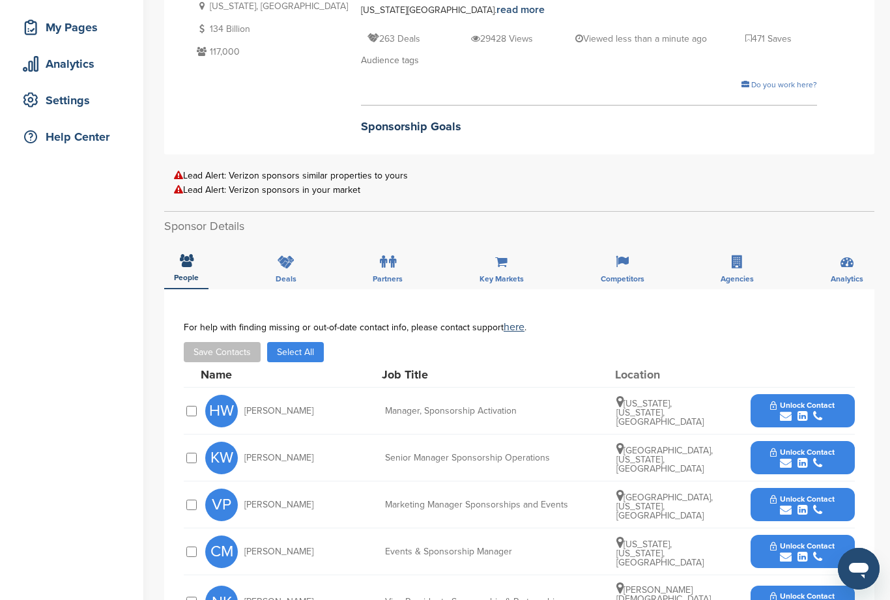
scroll to position [214, 0]
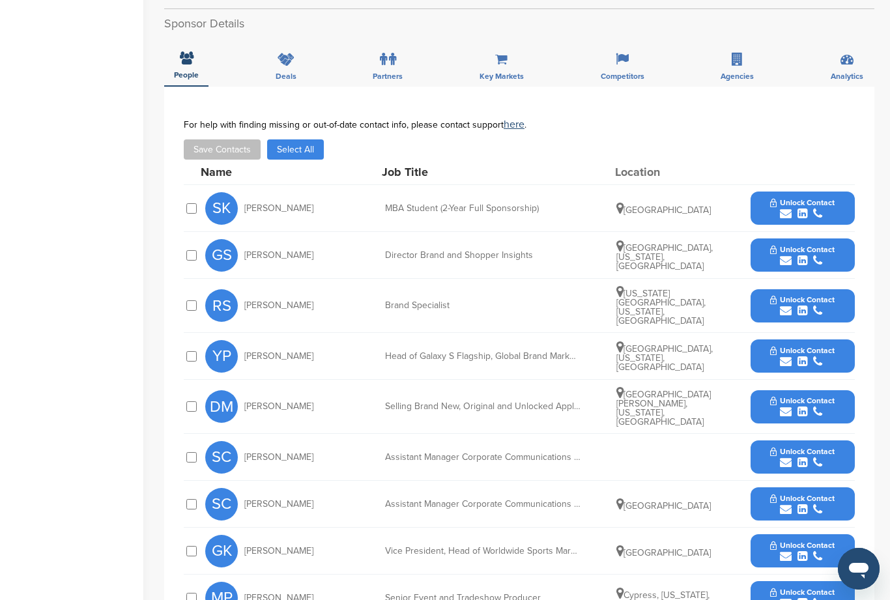
scroll to position [436, 0]
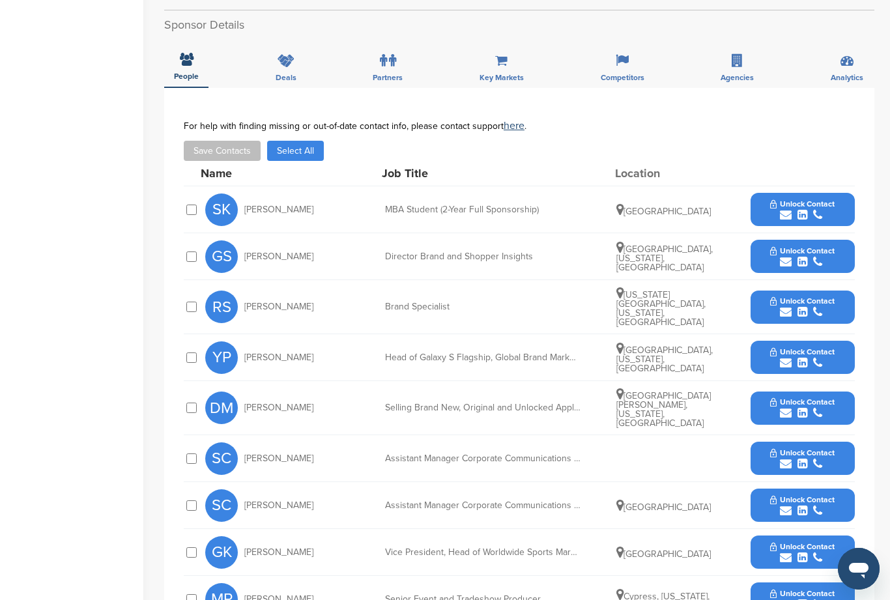
click at [794, 589] on span "Unlock Contact" at bounding box center [802, 593] width 64 height 9
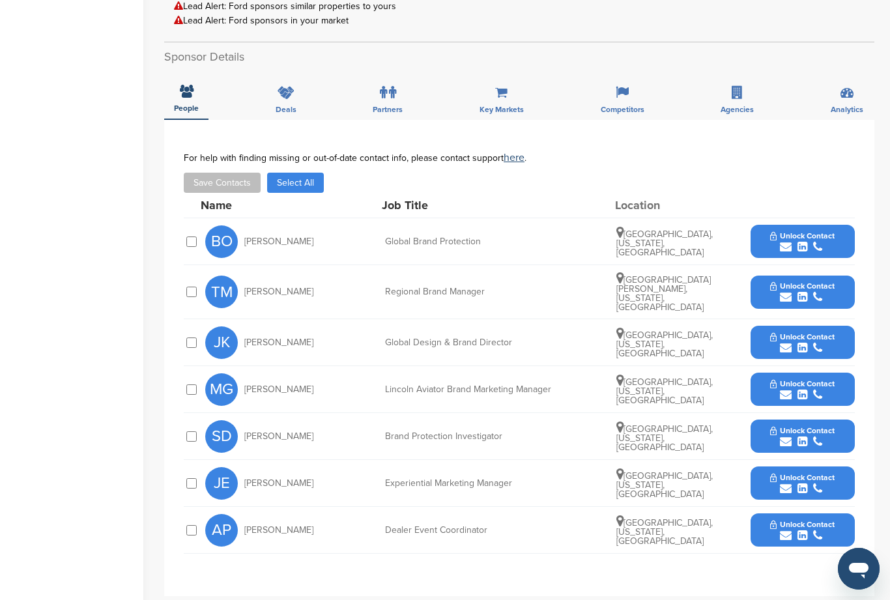
scroll to position [373, 0]
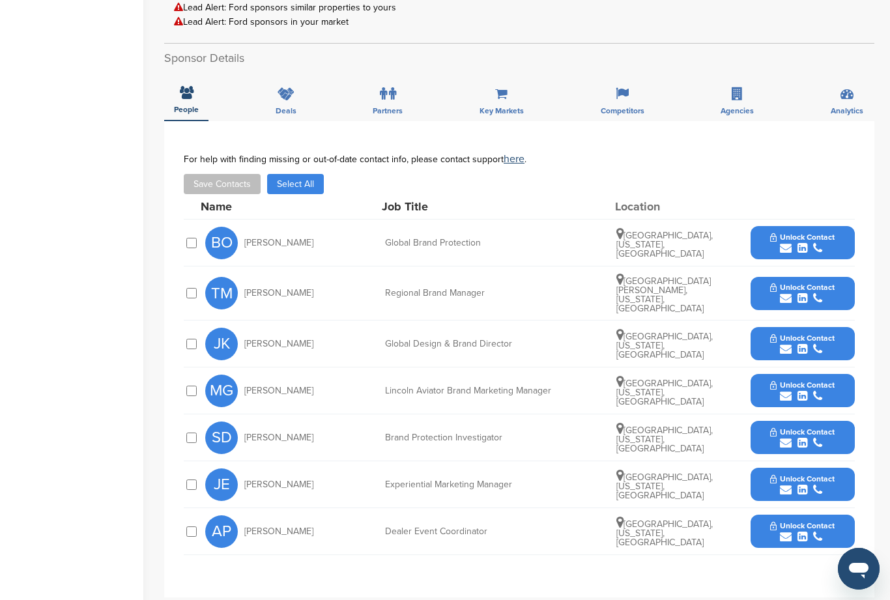
click at [801, 242] on icon "submit" at bounding box center [802, 248] width 10 height 12
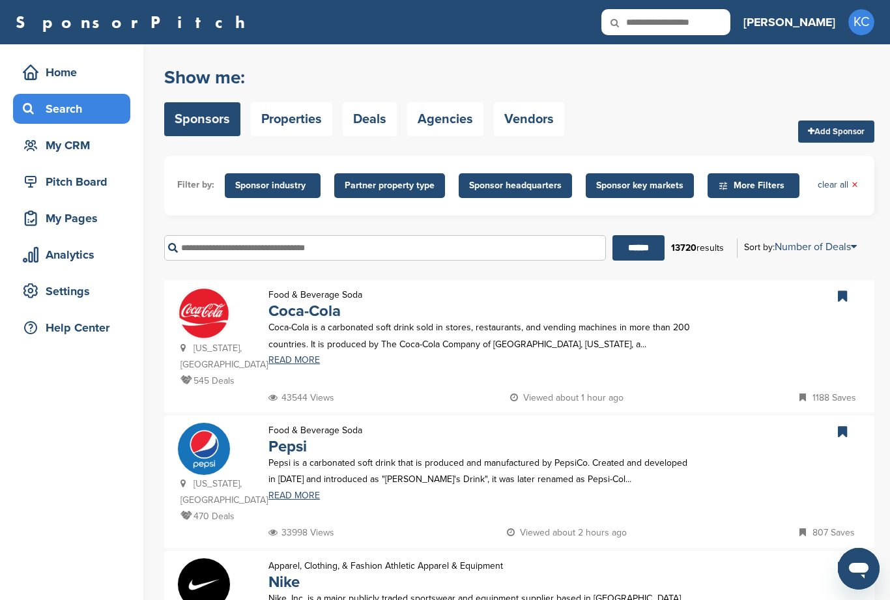
click at [70, 149] on div "My CRM" at bounding box center [75, 145] width 111 height 23
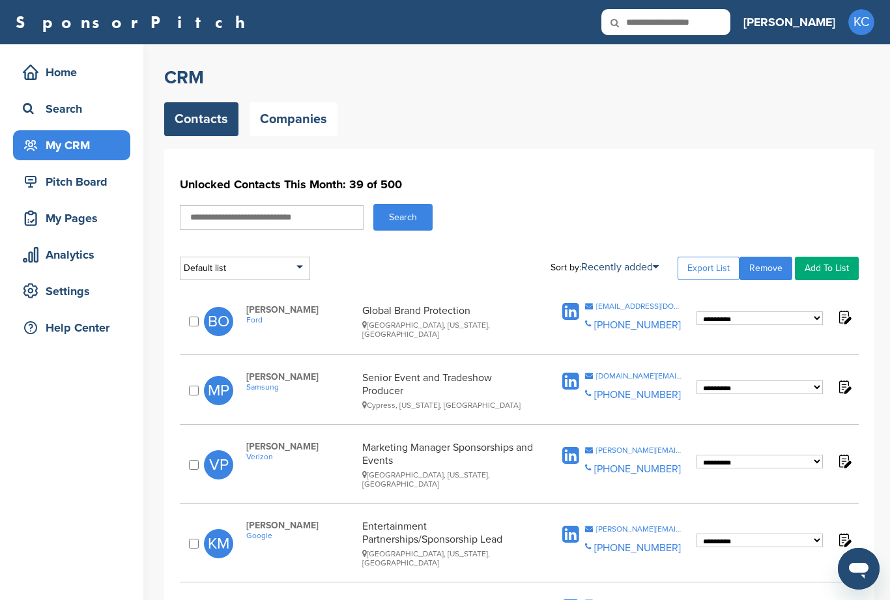
click at [261, 221] on input "text" at bounding box center [272, 217] width 184 height 25
click at [735, 191] on h1 "Unlocked Contacts This Month: 39 of 500" at bounding box center [519, 184] width 679 height 23
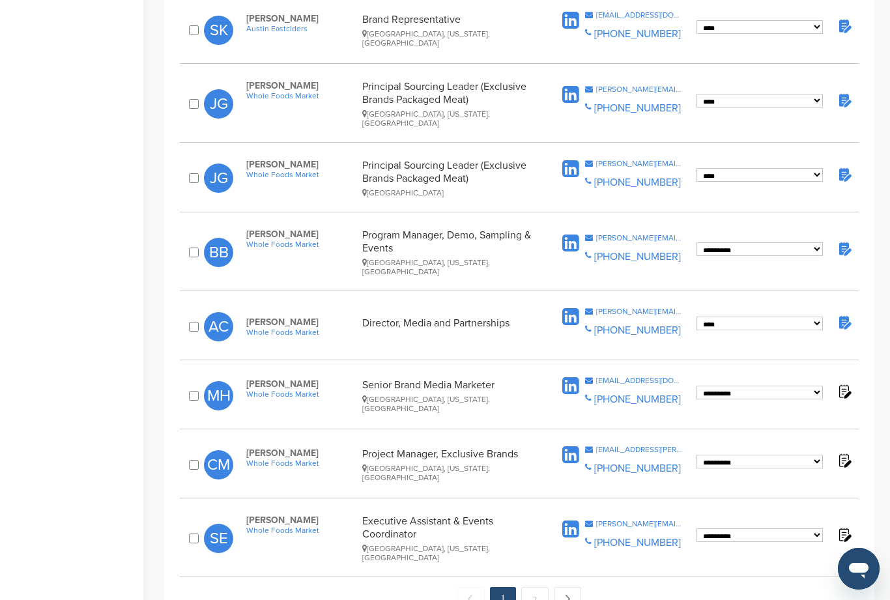
scroll to position [1151, 0]
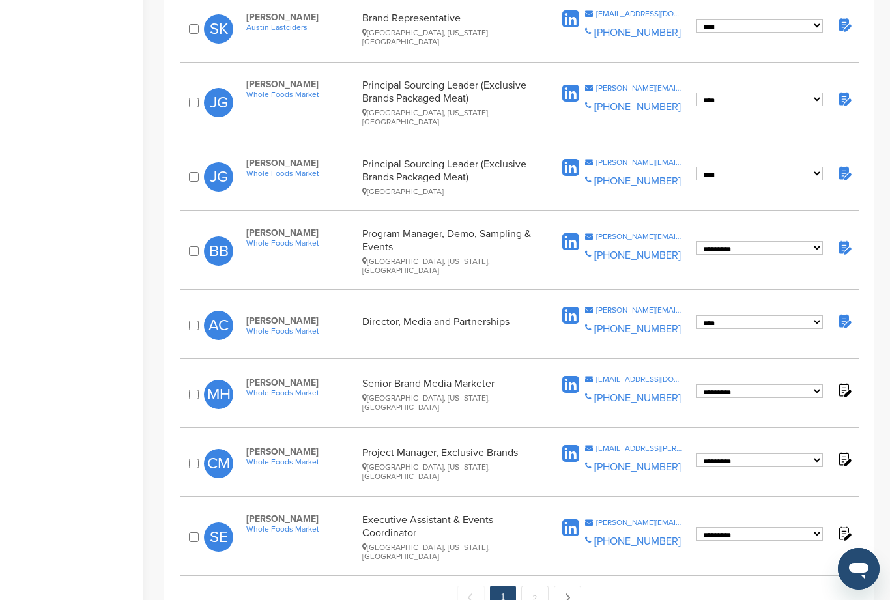
click at [578, 586] on link "Next →" at bounding box center [567, 598] width 27 height 24
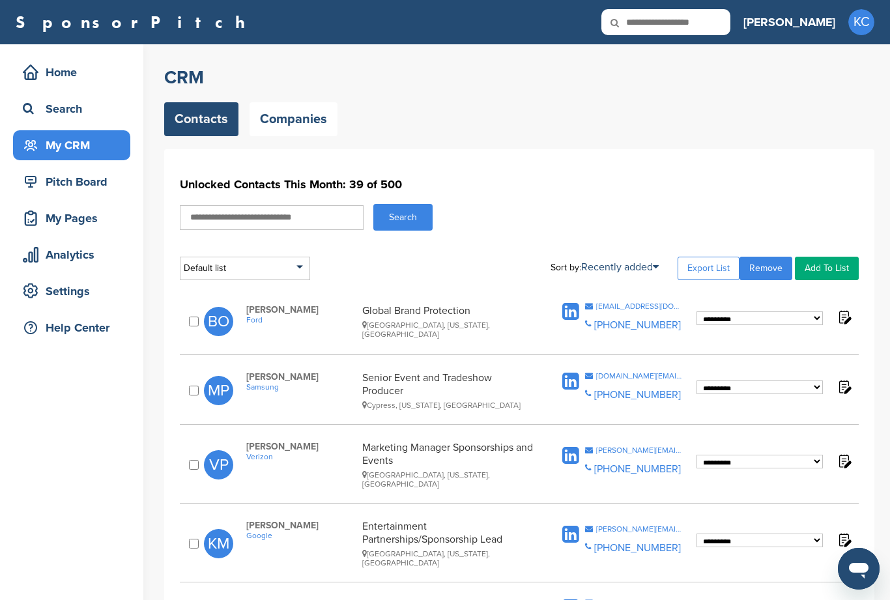
click at [276, 214] on input "text" at bounding box center [272, 217] width 184 height 25
type input "*********"
click at [403, 217] on button "Search" at bounding box center [402, 217] width 59 height 27
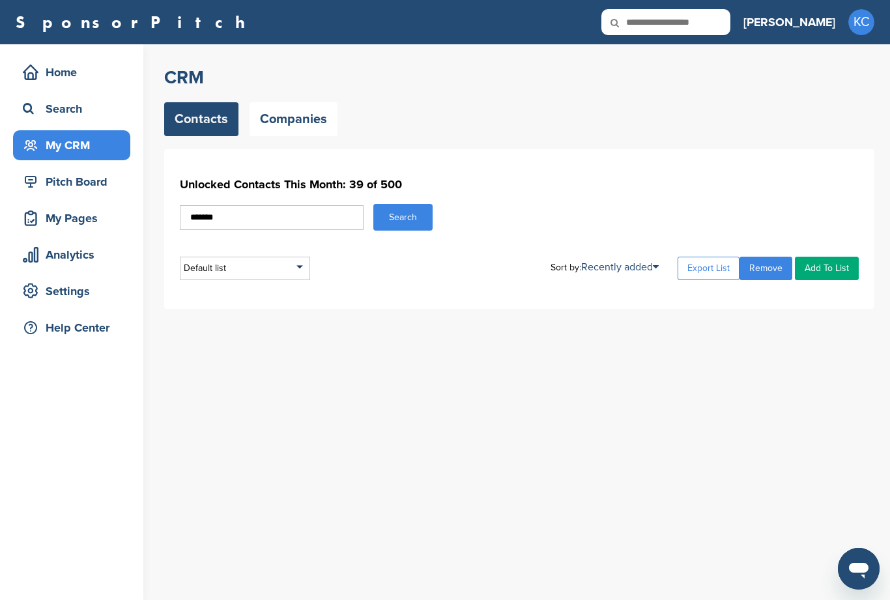
click at [263, 217] on input "******" at bounding box center [272, 217] width 184 height 25
type input "*"
type input "**********"
click at [407, 223] on button "Search" at bounding box center [402, 217] width 59 height 27
click at [537, 413] on div "**********" at bounding box center [527, 322] width 726 height 556
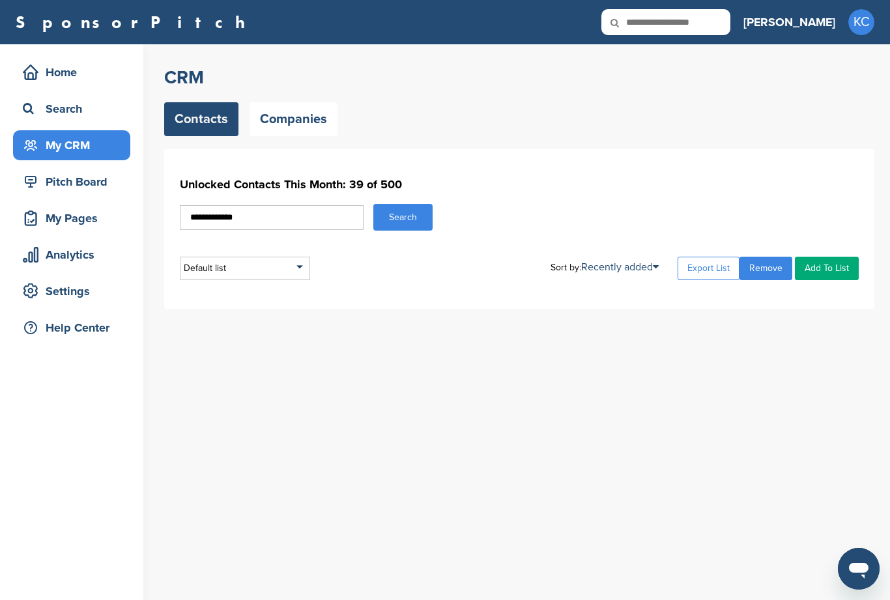
click at [682, 440] on div "**********" at bounding box center [527, 322] width 726 height 556
click at [406, 225] on button "Search" at bounding box center [402, 217] width 59 height 27
click at [202, 122] on link "Contacts" at bounding box center [201, 119] width 74 height 34
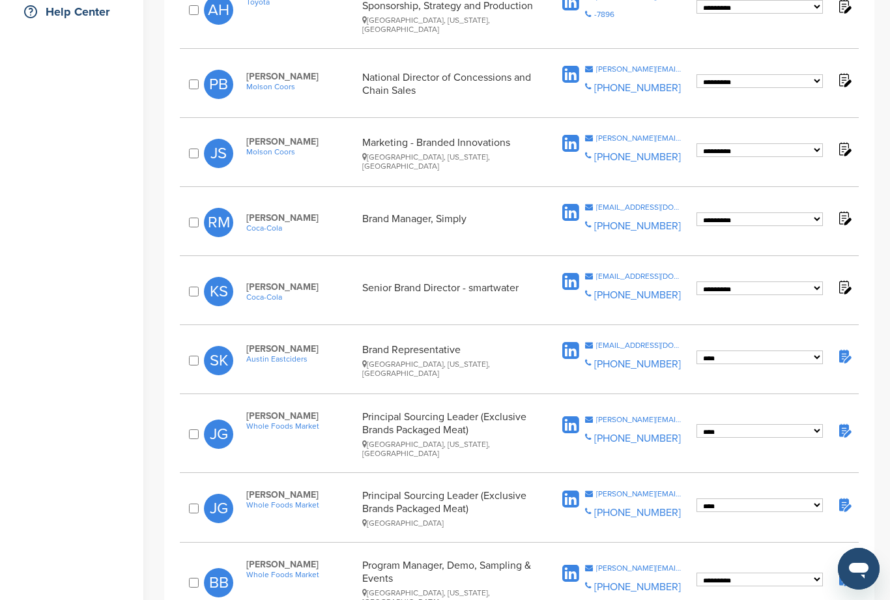
scroll to position [316, 0]
select select "****"
click at [849, 285] on img at bounding box center [844, 287] width 16 height 16
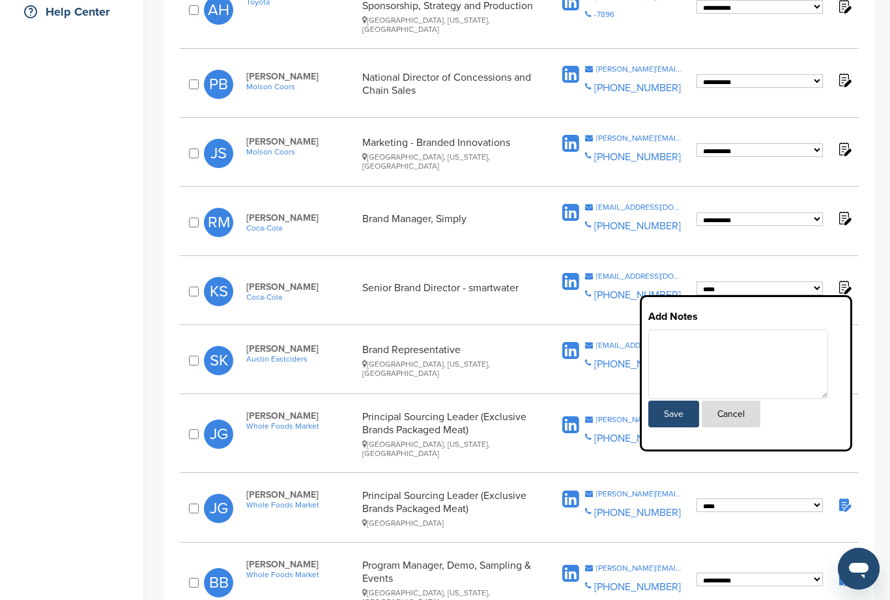
click at [740, 347] on textarea at bounding box center [738, 364] width 180 height 69
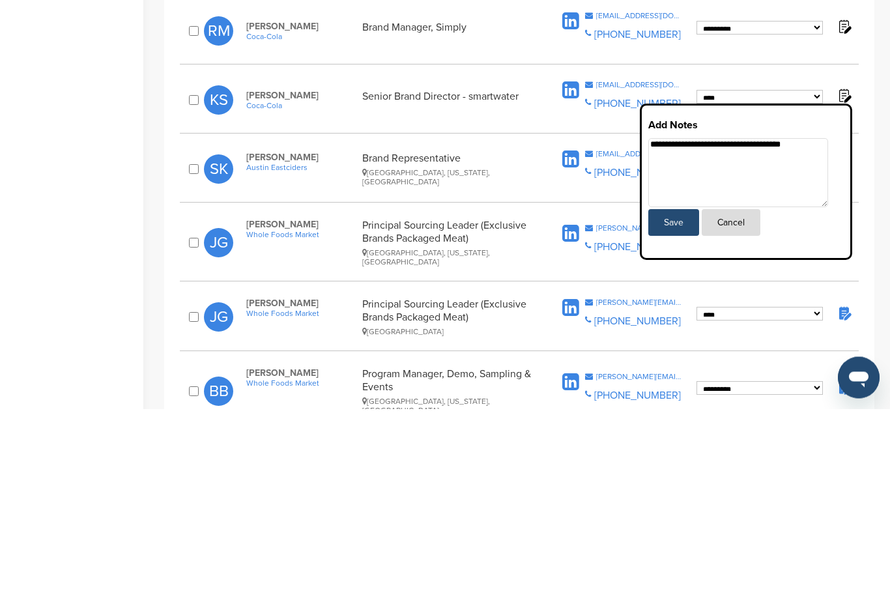
type textarea "**********"
click at [674, 401] on button "Save" at bounding box center [673, 414] width 51 height 27
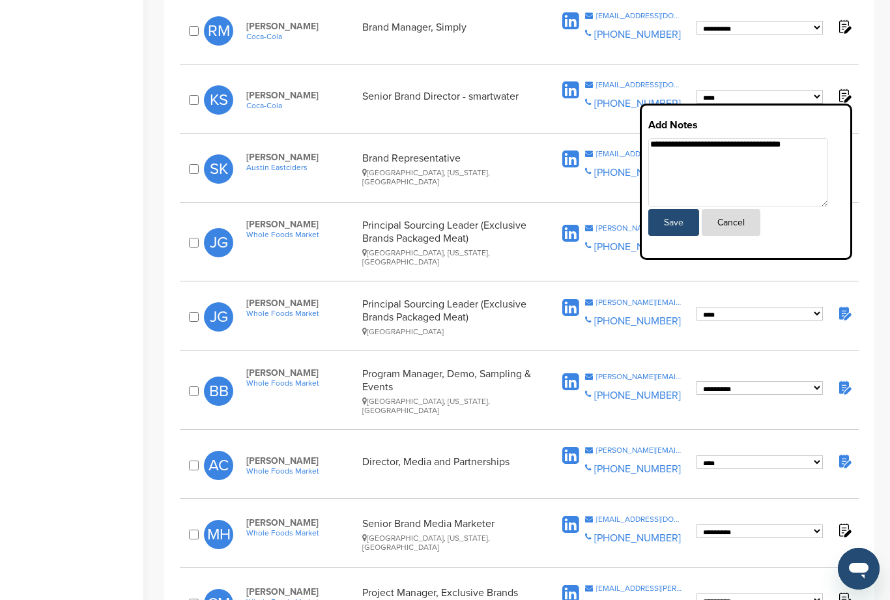
click at [683, 220] on button "Save" at bounding box center [673, 222] width 51 height 27
click at [680, 218] on button "Save" at bounding box center [673, 222] width 51 height 27
click at [888, 178] on div "**********" at bounding box center [527, 414] width 726 height 1754
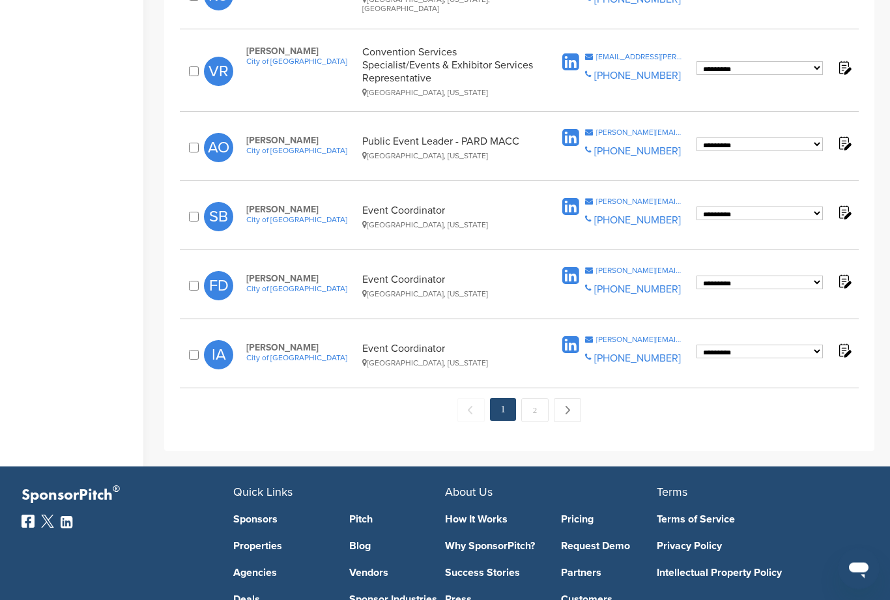
scroll to position [1332, 0]
click at [578, 398] on link "Next →" at bounding box center [567, 410] width 27 height 24
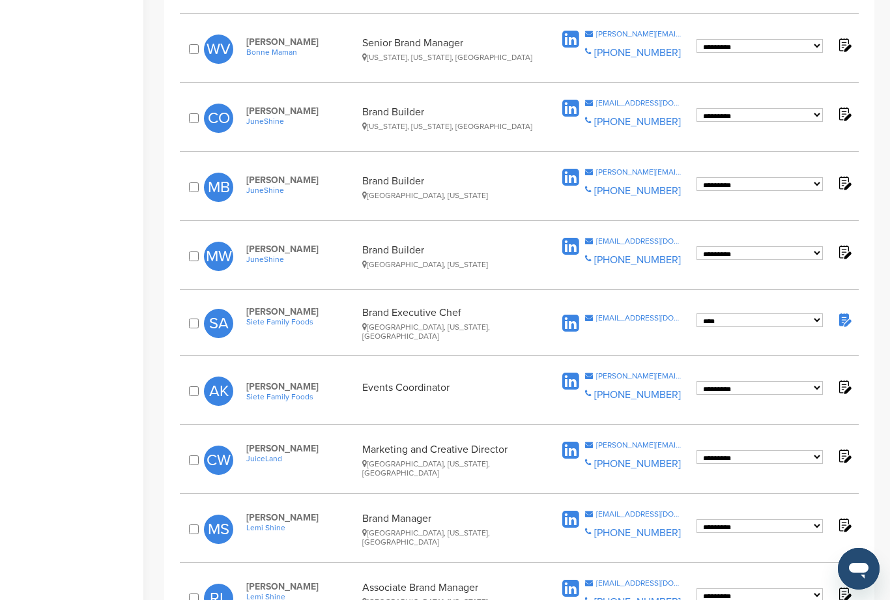
scroll to position [980, 0]
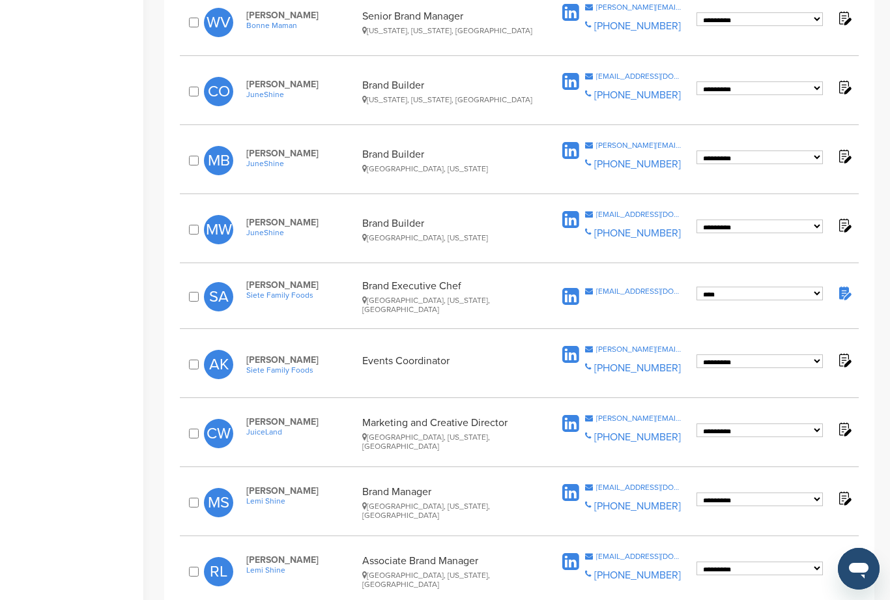
click at [641, 414] on div "[PERSON_NAME][EMAIL_ADDRESS][DOMAIN_NAME]" at bounding box center [639, 418] width 87 height 8
click at [642, 414] on div "[PERSON_NAME][EMAIL_ADDRESS][DOMAIN_NAME]" at bounding box center [639, 418] width 87 height 8
click at [638, 414] on div "[PERSON_NAME][EMAIL_ADDRESS][DOMAIN_NAME]" at bounding box center [639, 418] width 87 height 8
click at [638, 408] on div "**********" at bounding box center [519, 433] width 679 height 51
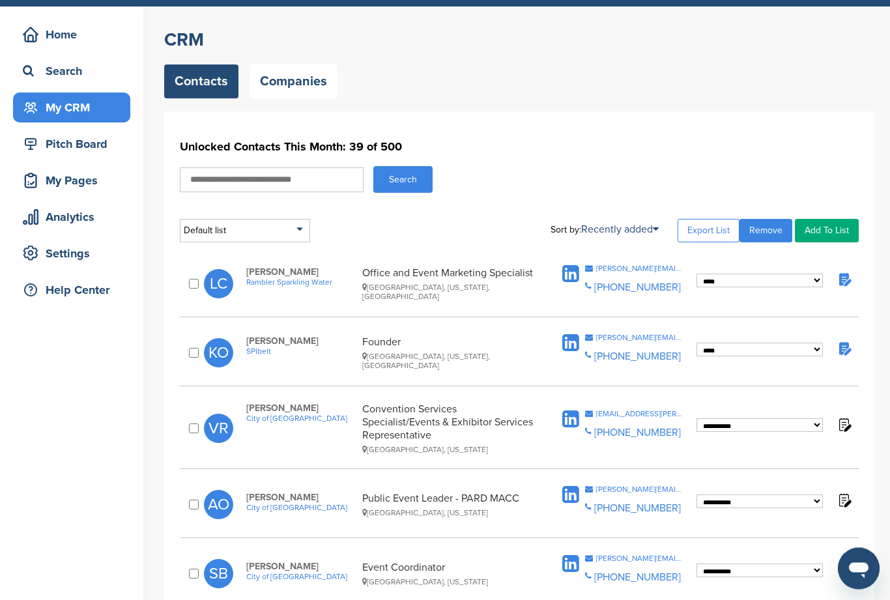
scroll to position [0, 0]
